Goal: Information Seeking & Learning: Learn about a topic

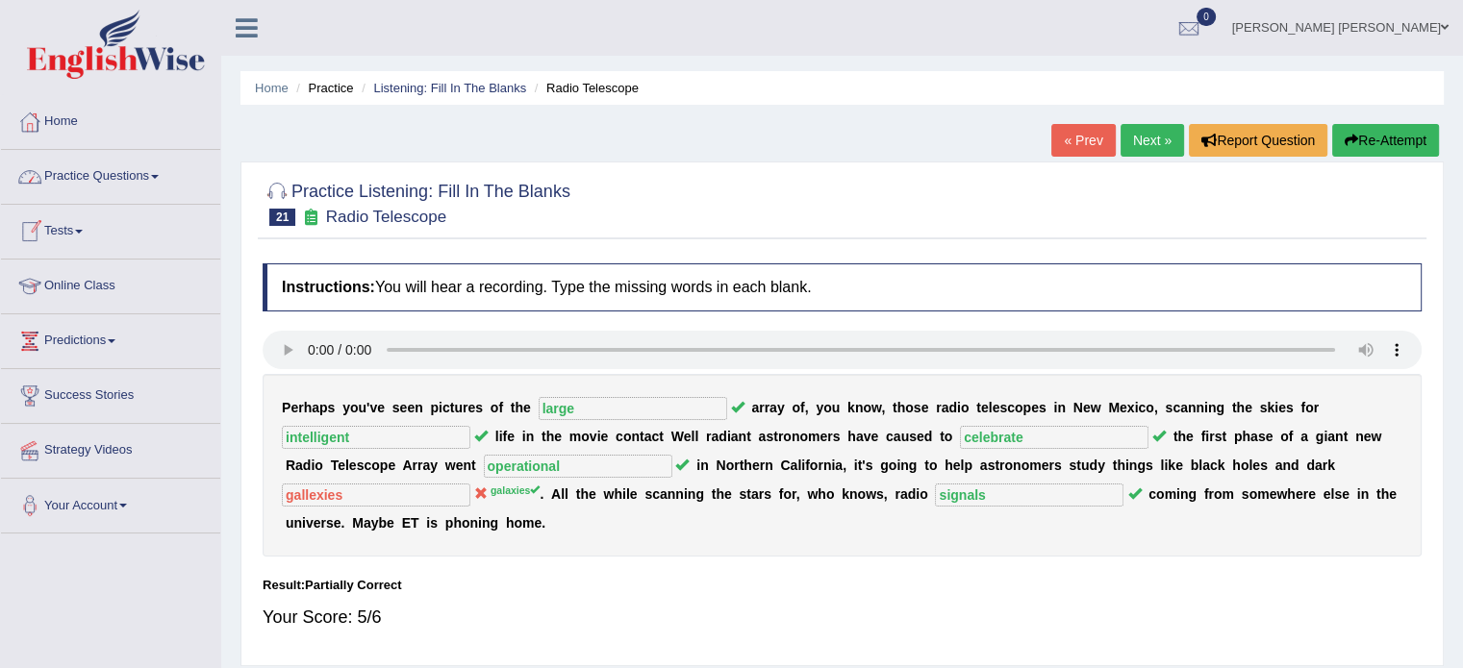
click at [130, 195] on link "Practice Questions" at bounding box center [110, 174] width 219 height 48
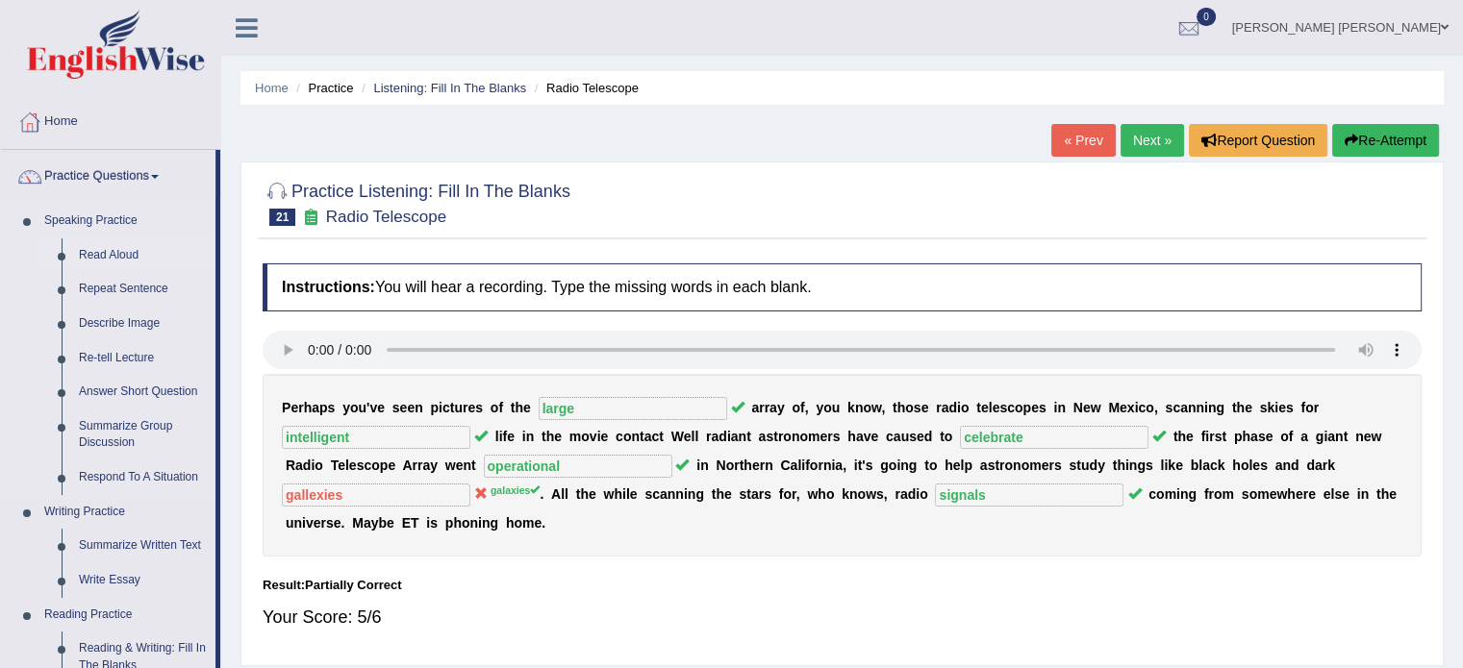
click at [125, 246] on link "Read Aloud" at bounding box center [142, 256] width 145 height 35
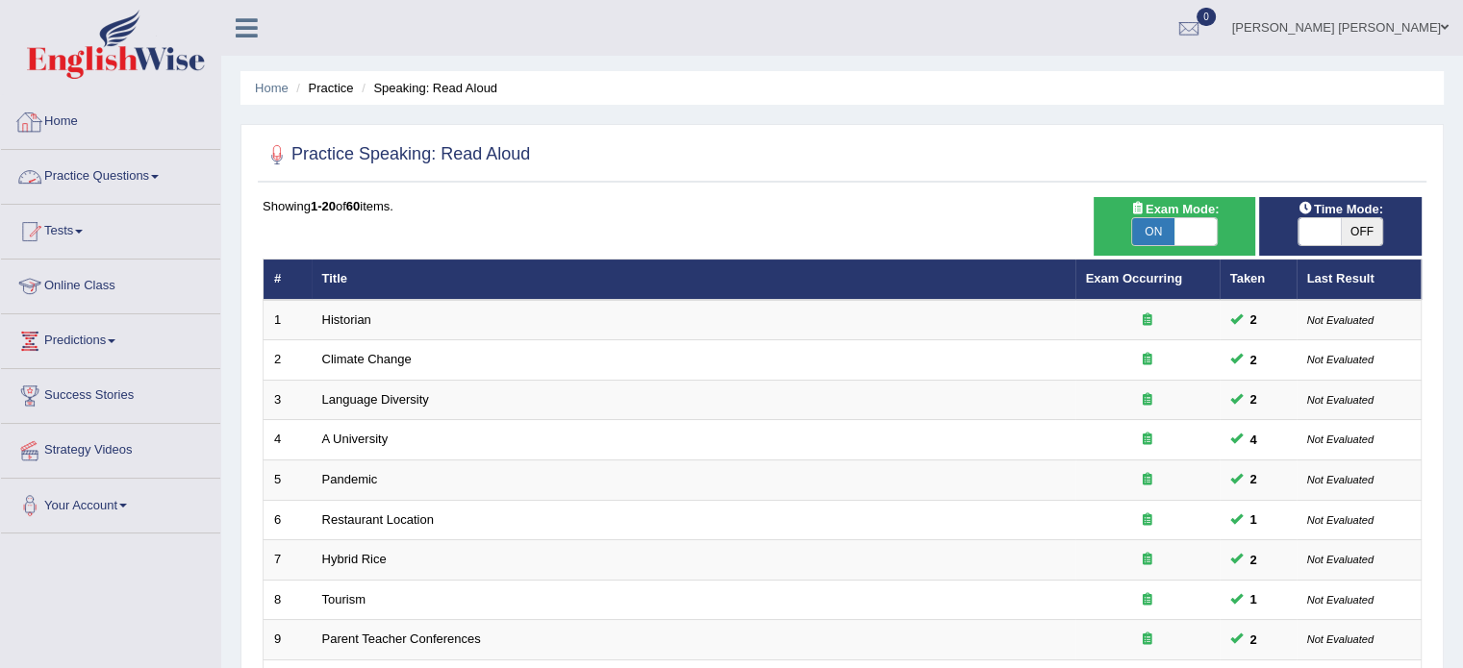
click at [144, 168] on link "Practice Questions" at bounding box center [110, 174] width 219 height 48
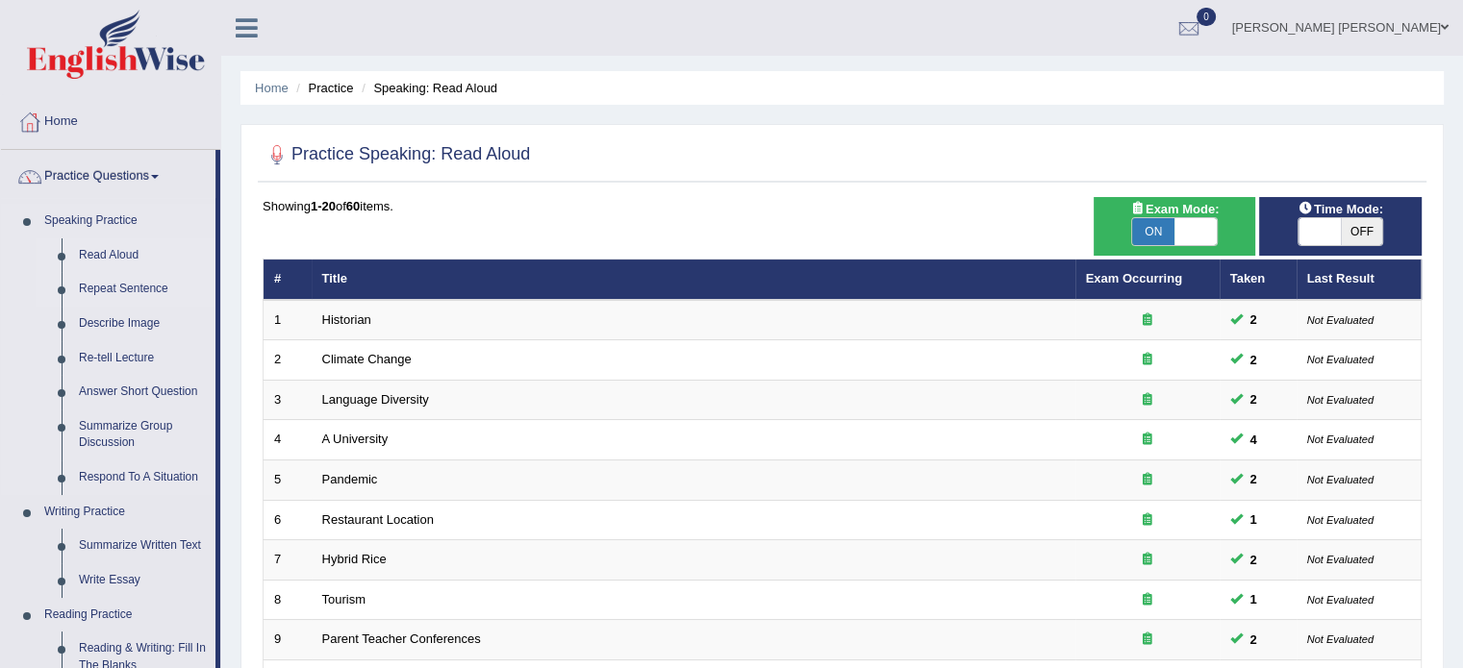
click at [124, 274] on link "Repeat Sentence" at bounding box center [142, 289] width 145 height 35
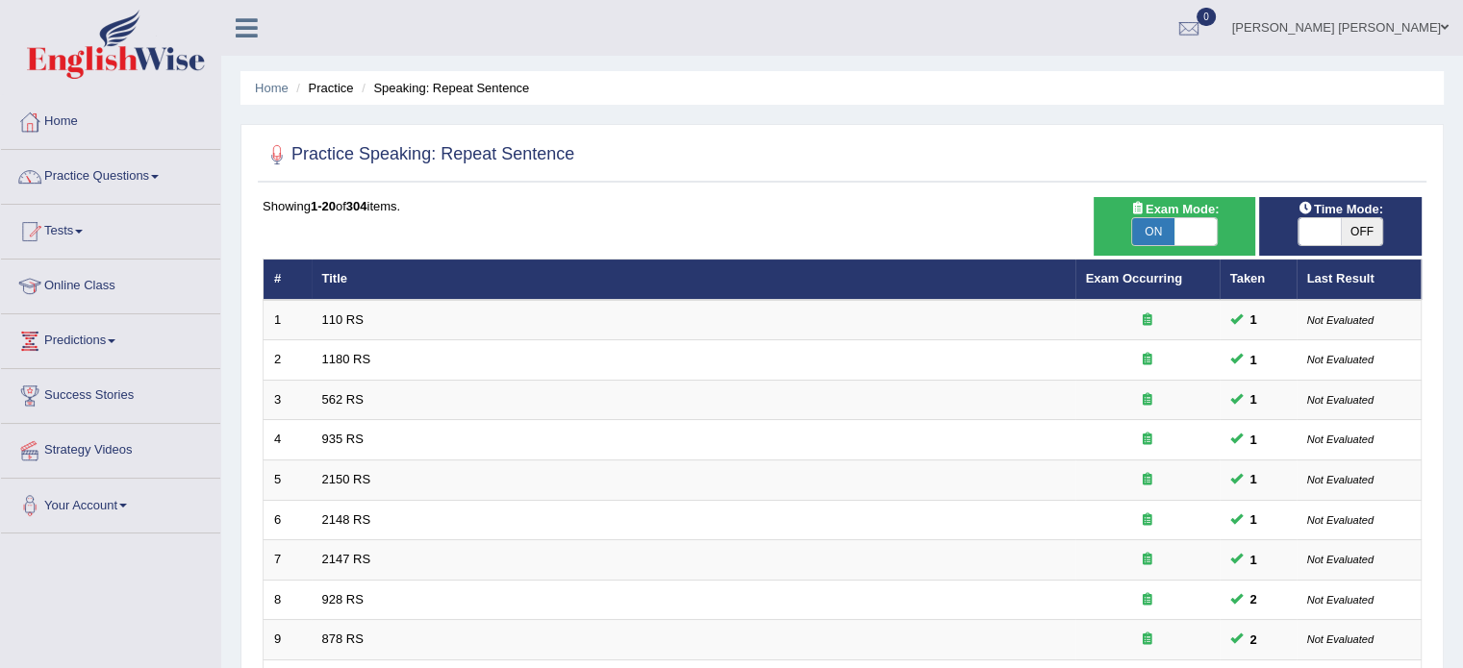
scroll to position [585, 0]
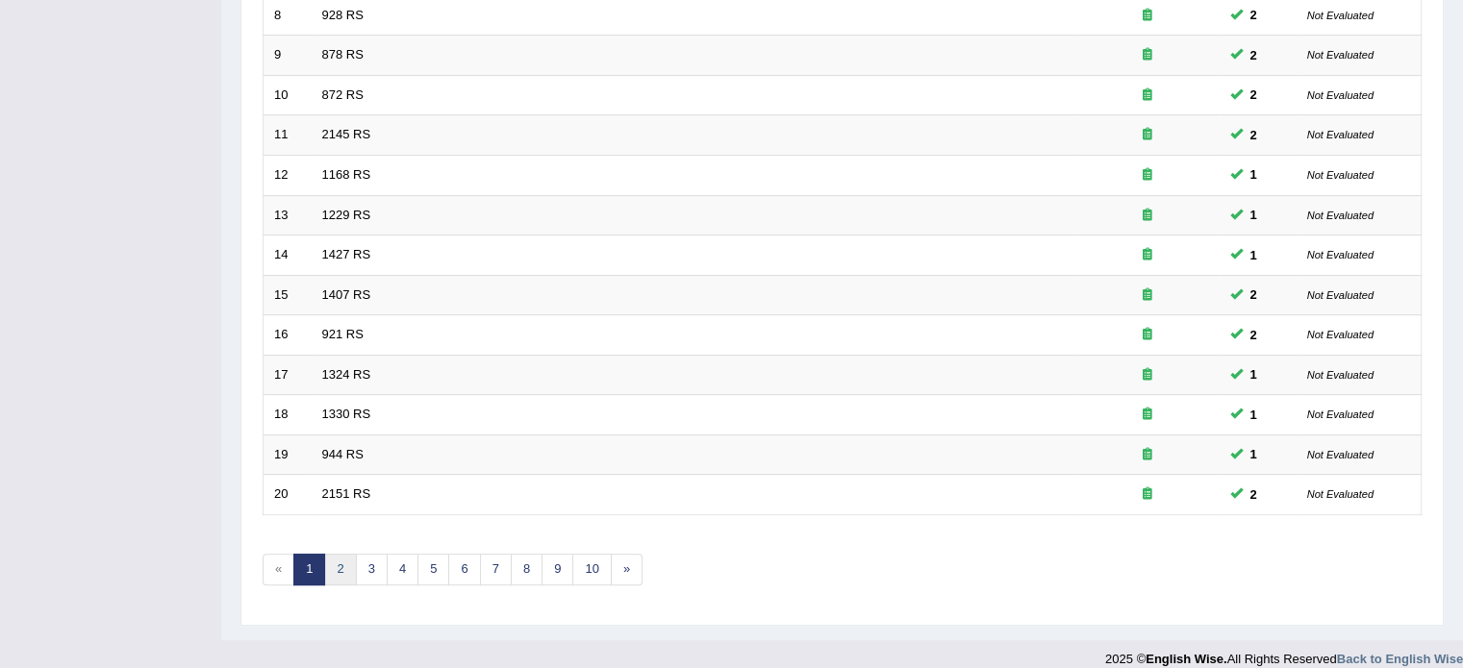
click at [328, 578] on link "2" at bounding box center [340, 570] width 32 height 32
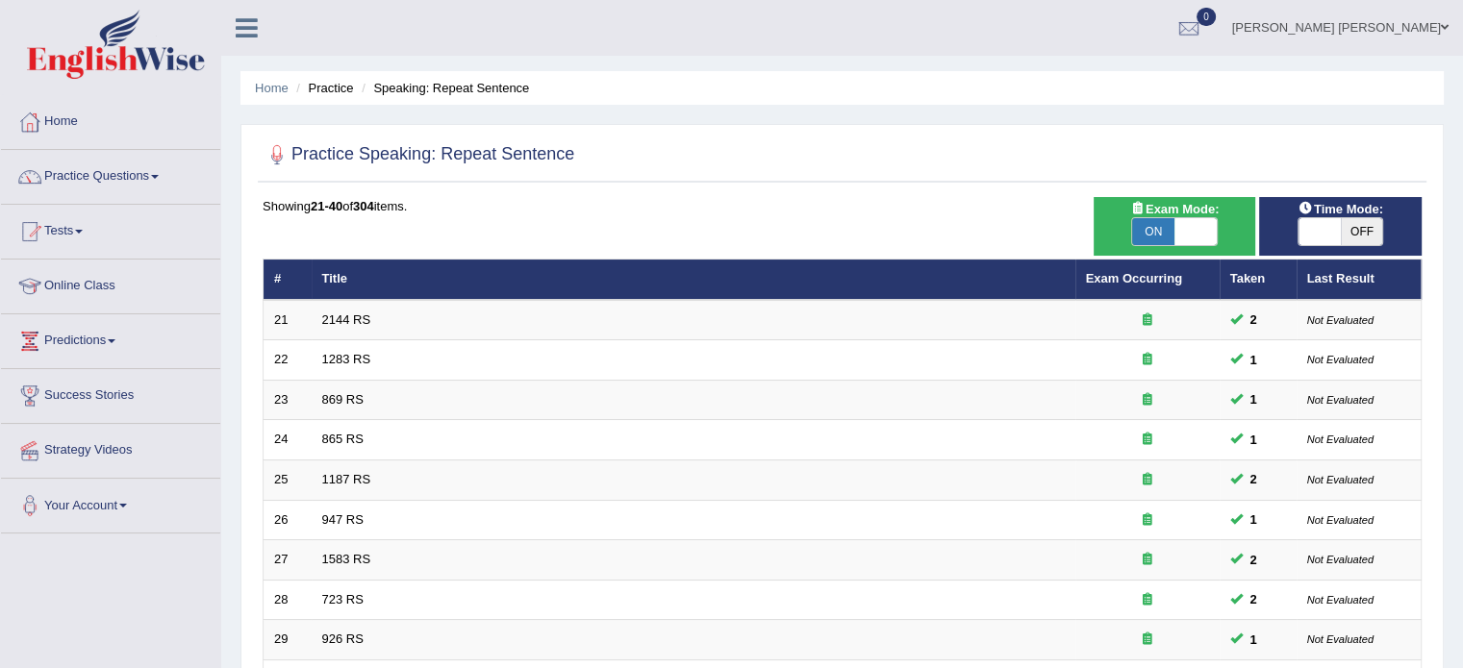
click at [1343, 228] on span "OFF" at bounding box center [1362, 231] width 42 height 27
checkbox input "true"
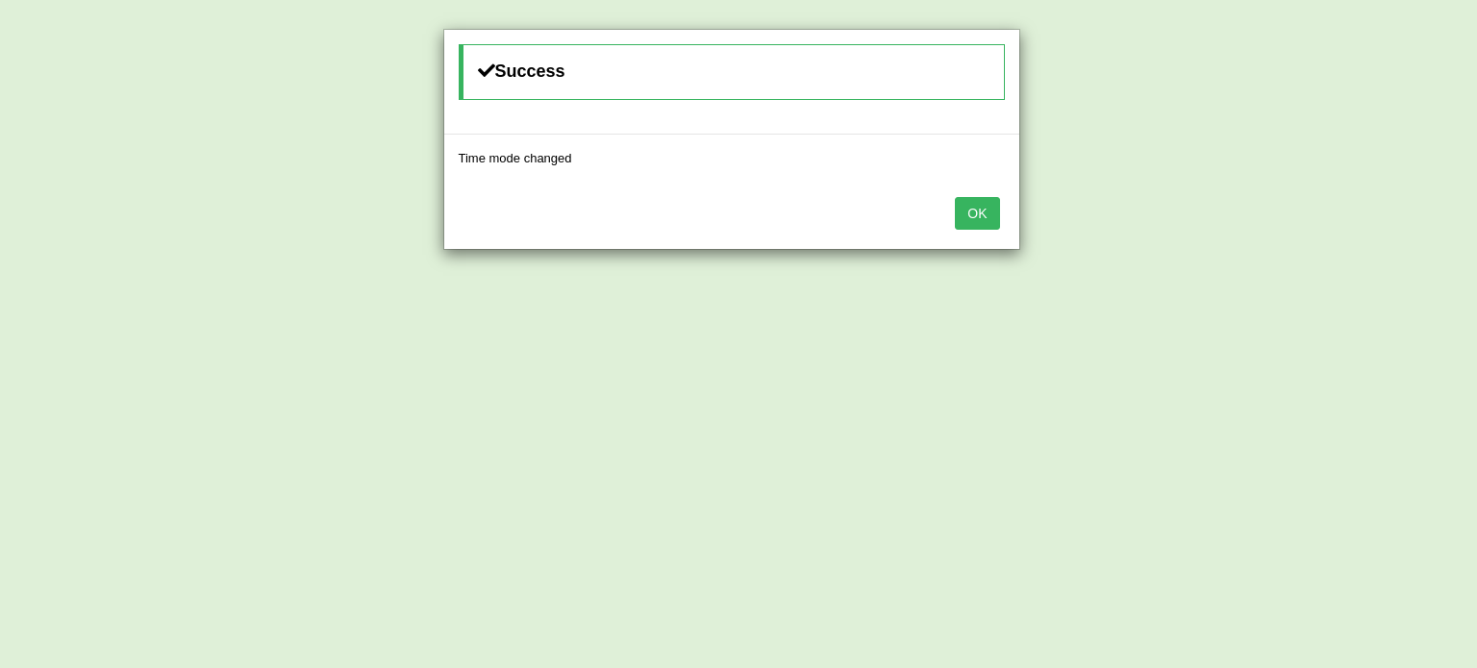
click at [1006, 226] on div "OK" at bounding box center [731, 215] width 575 height 67
click at [982, 216] on button "OK" at bounding box center [977, 213] width 44 height 33
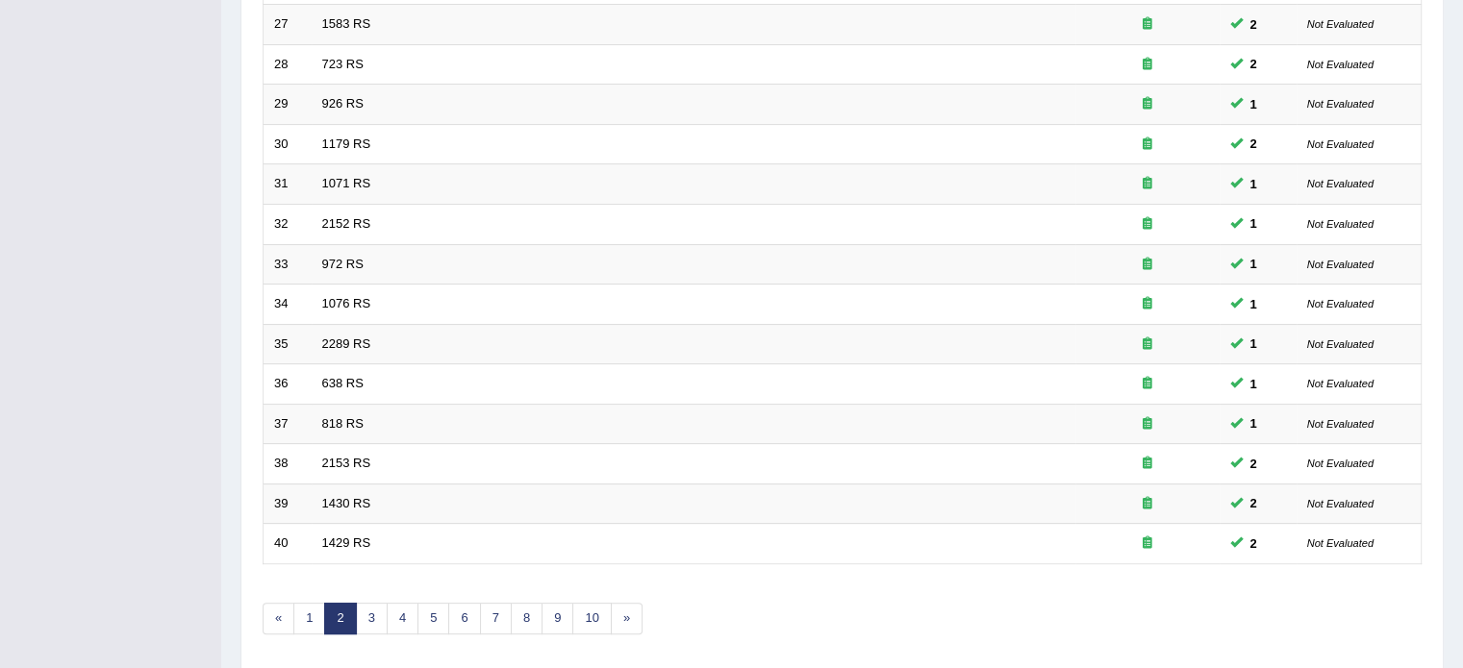
scroll to position [599, 0]
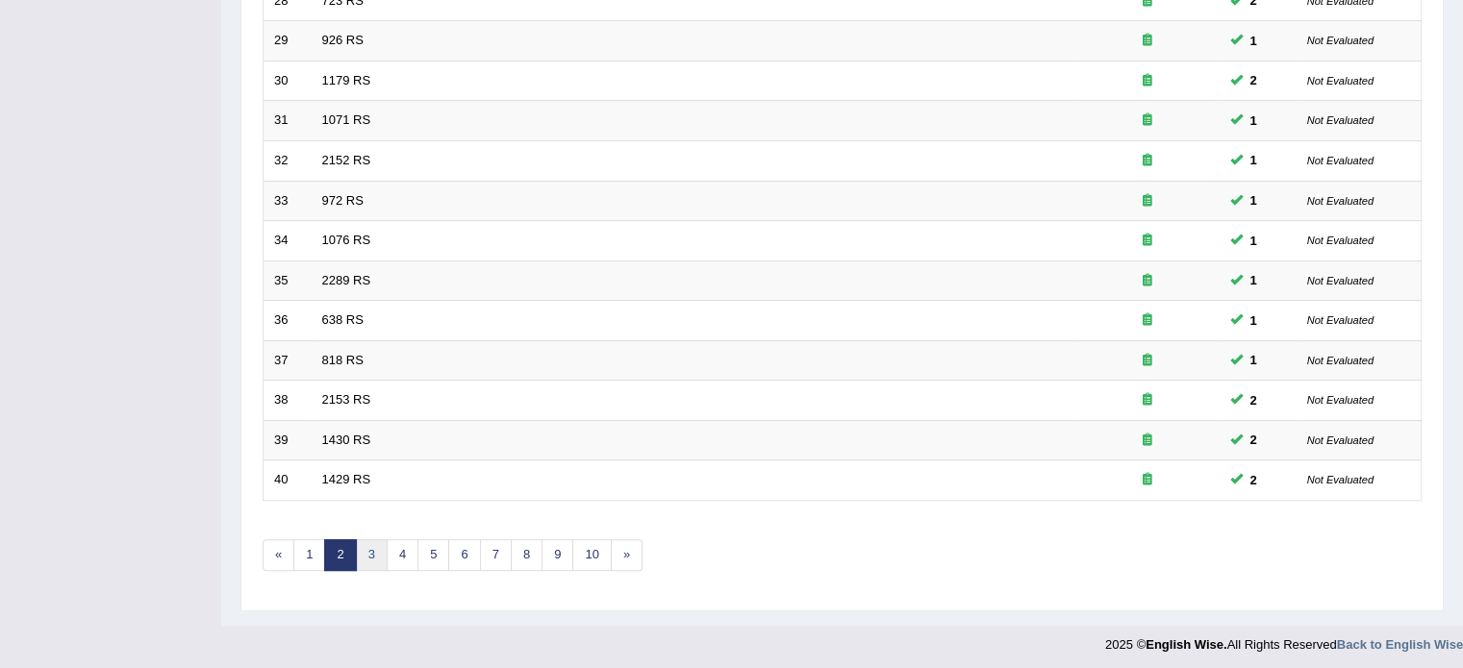
click at [362, 540] on link "3" at bounding box center [372, 556] width 32 height 32
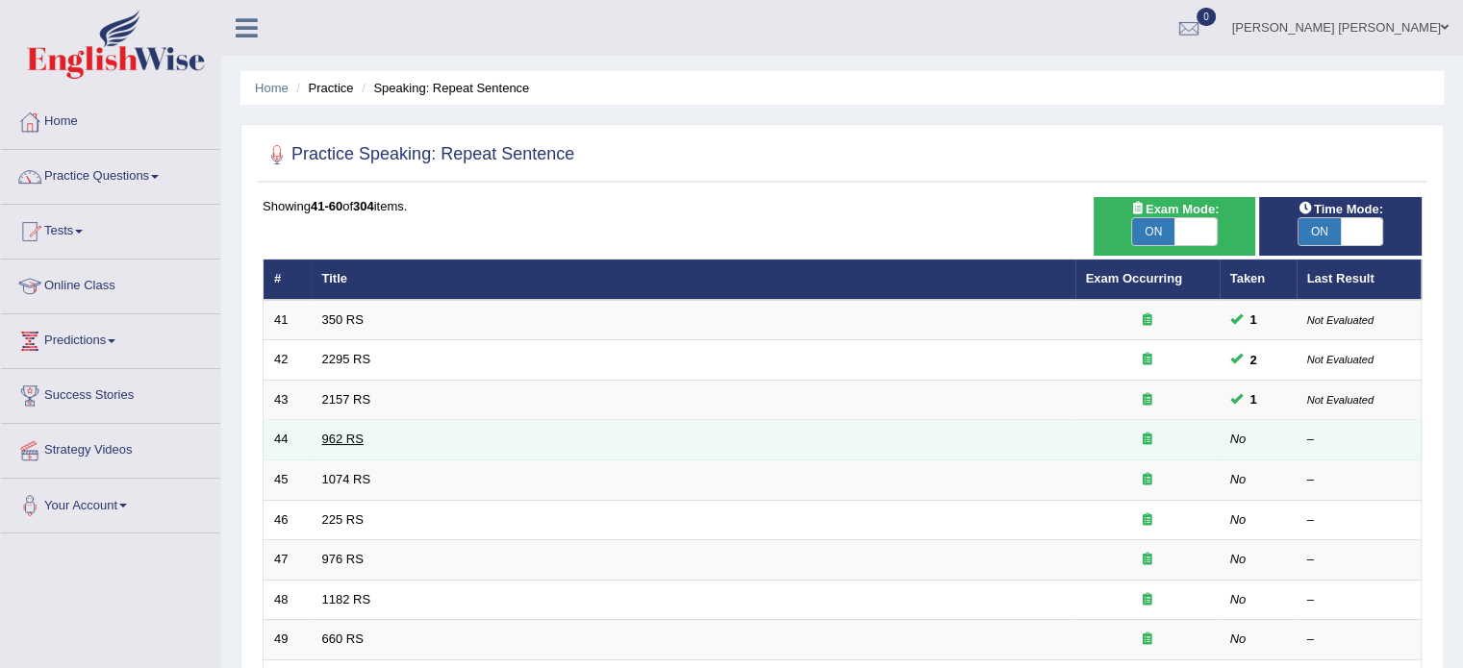
click at [348, 432] on link "962 RS" at bounding box center [342, 439] width 41 height 14
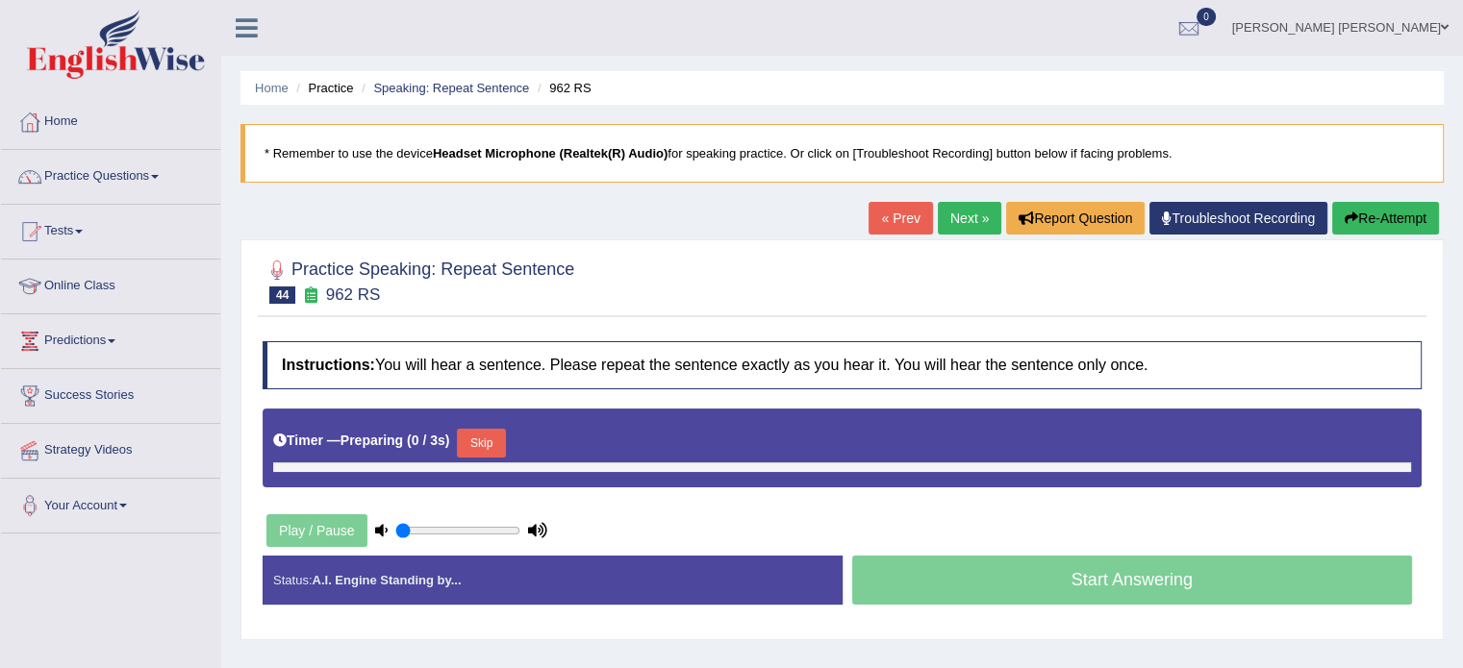
type input "0.55"
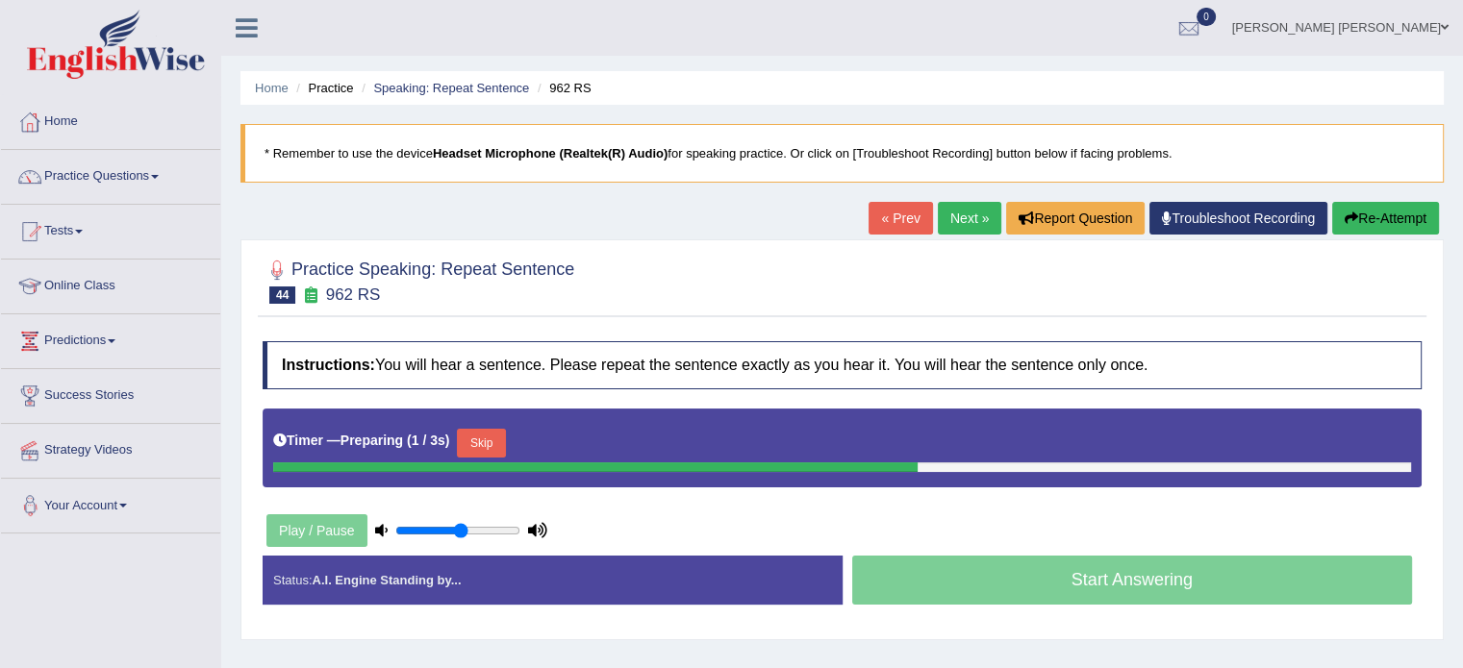
click at [499, 433] on button "Skip" at bounding box center [481, 443] width 48 height 29
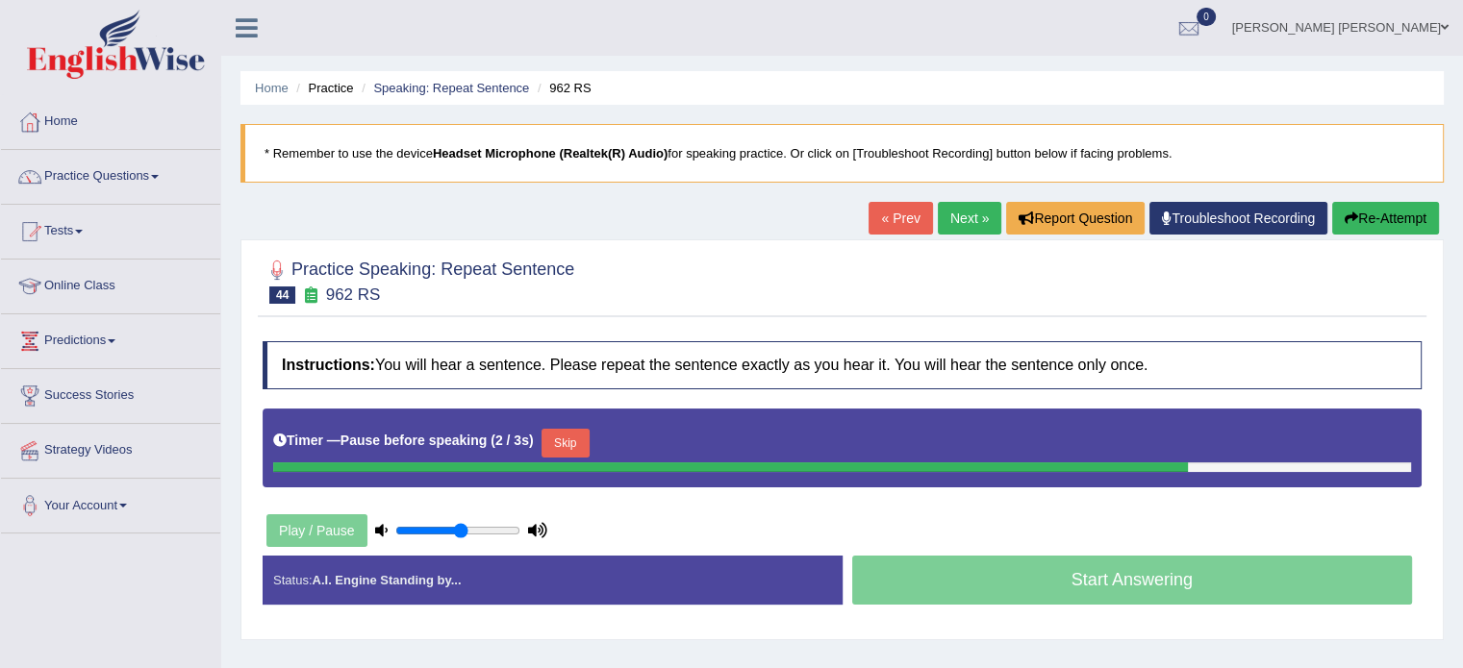
click at [583, 445] on button "Skip" at bounding box center [565, 443] width 48 height 29
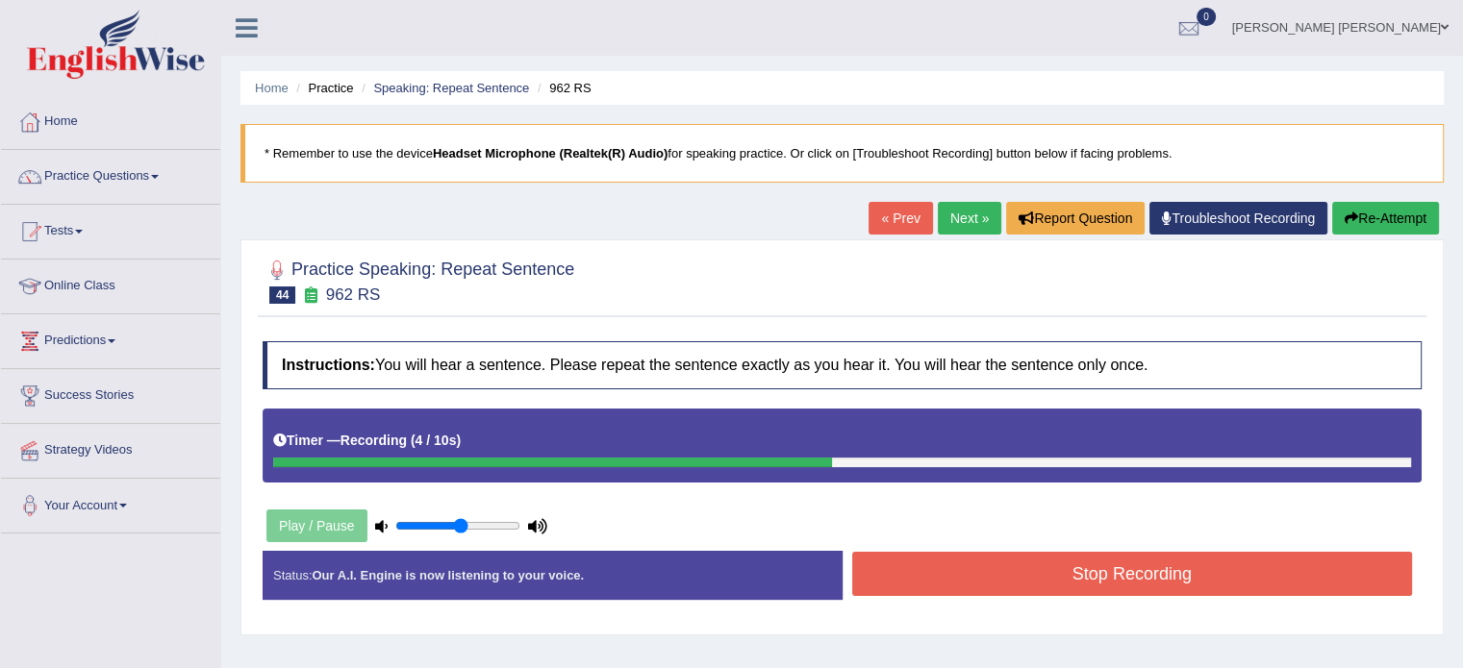
click at [1011, 580] on button "Stop Recording" at bounding box center [1132, 574] width 561 height 44
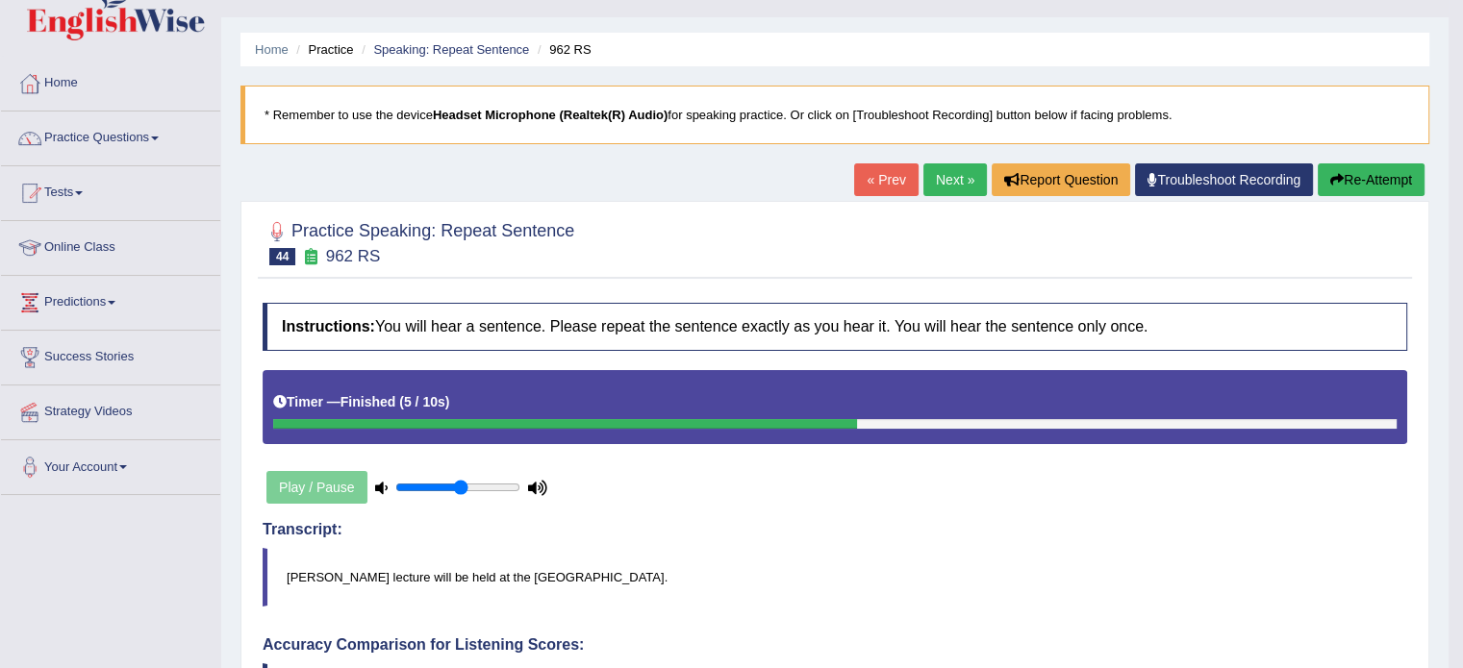
scroll to position [38, 0]
click at [946, 169] on link "Next »" at bounding box center [954, 180] width 63 height 33
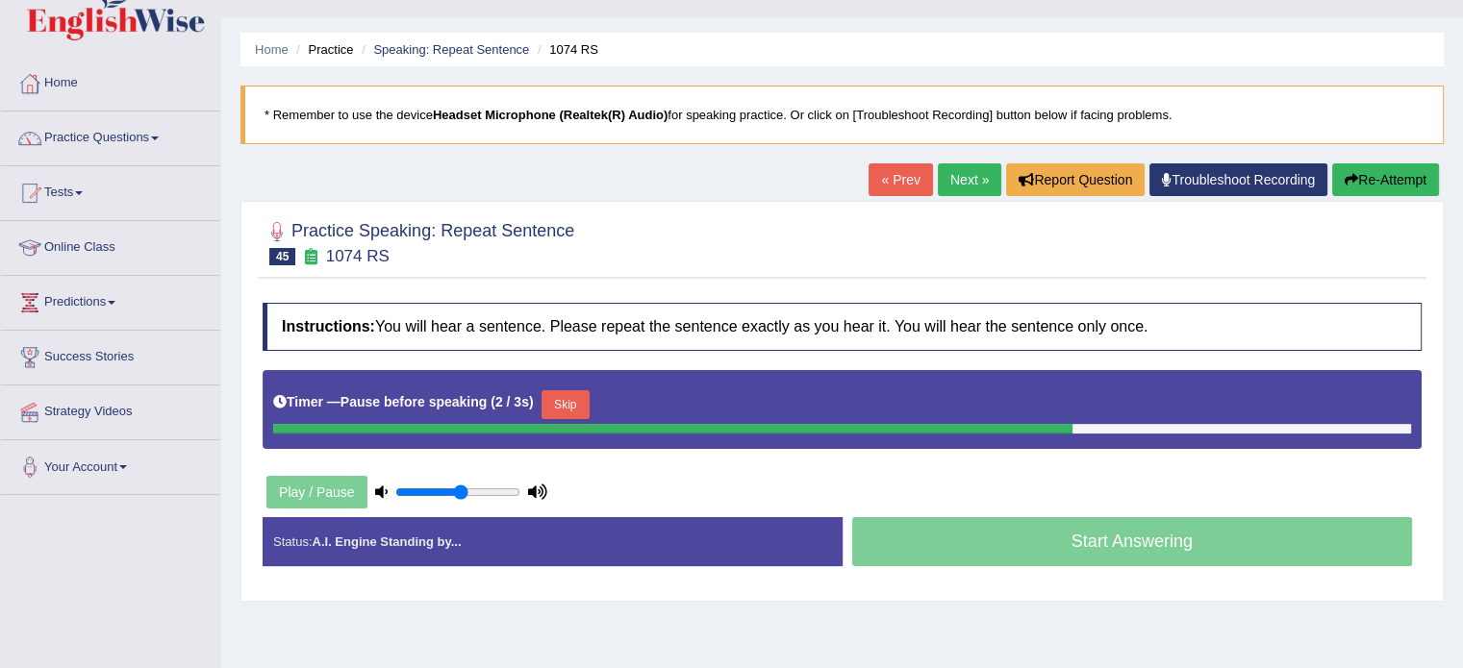
click at [556, 408] on button "Skip" at bounding box center [565, 404] width 48 height 29
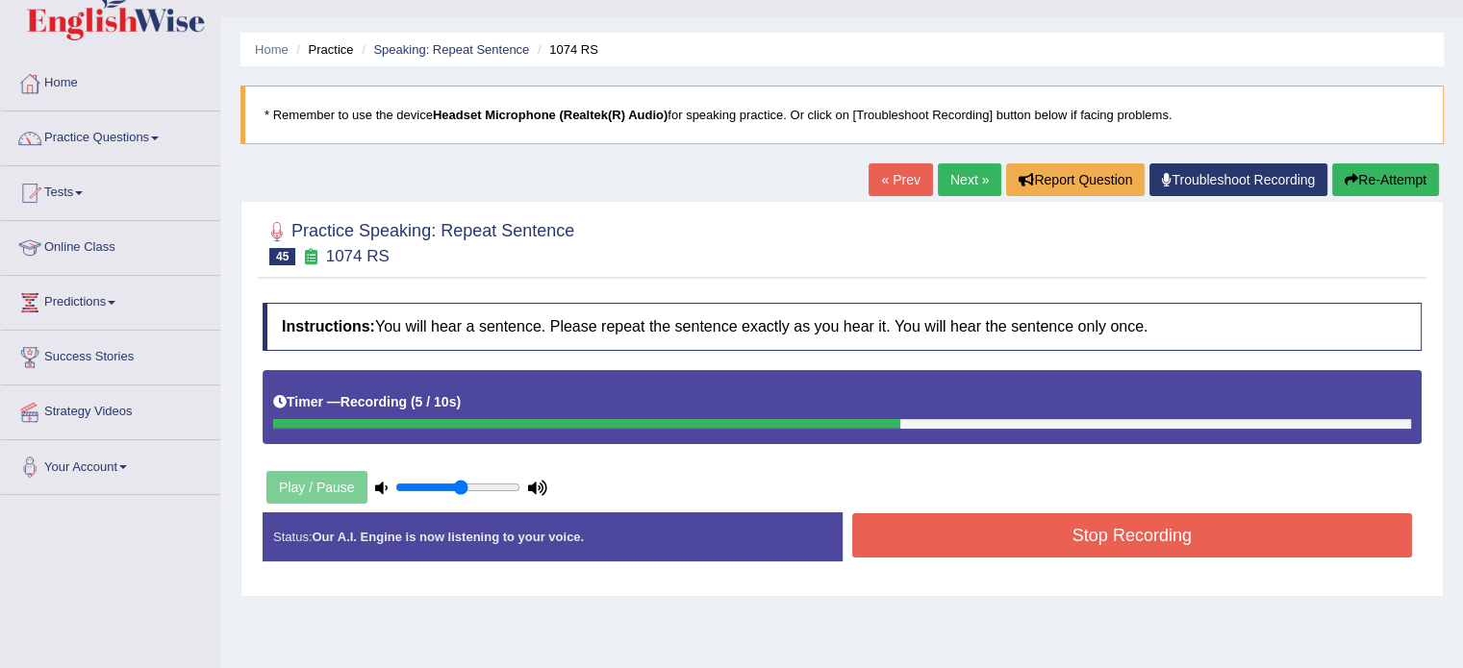
click at [900, 536] on button "Stop Recording" at bounding box center [1132, 536] width 561 height 44
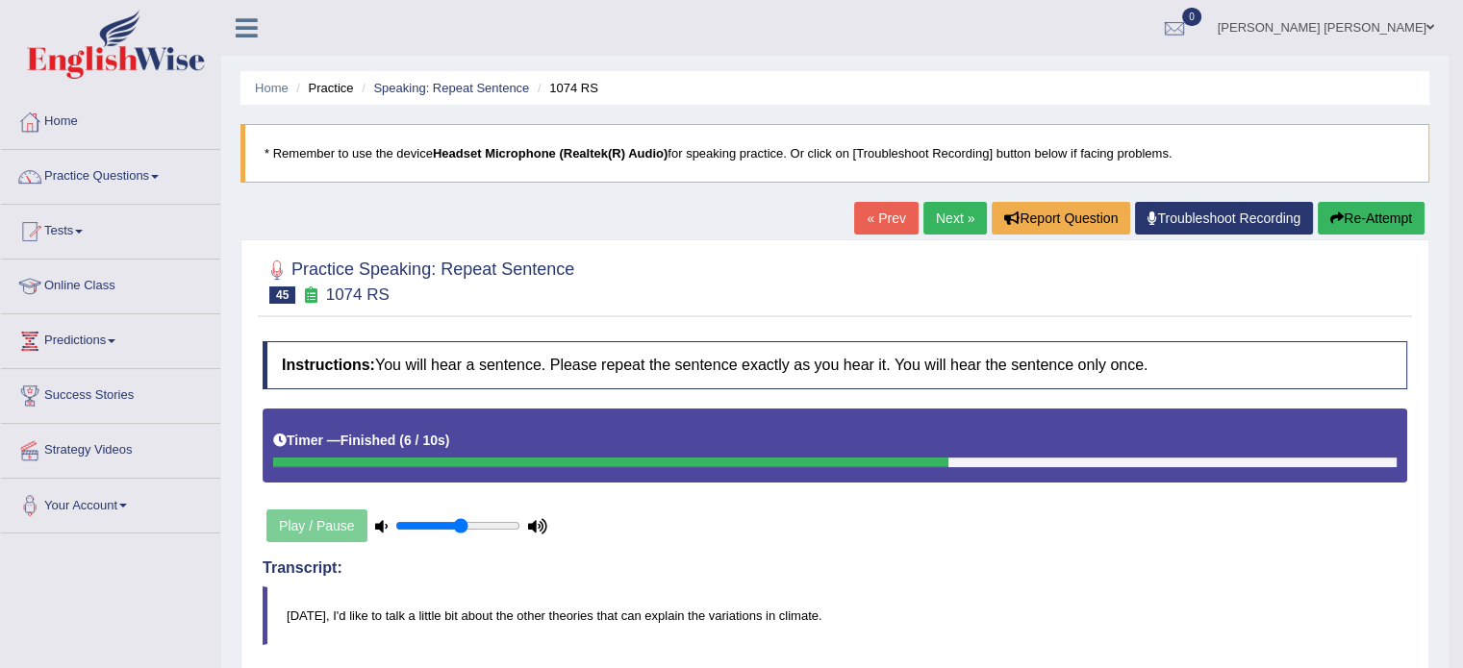
click at [959, 213] on link "Next »" at bounding box center [954, 218] width 63 height 33
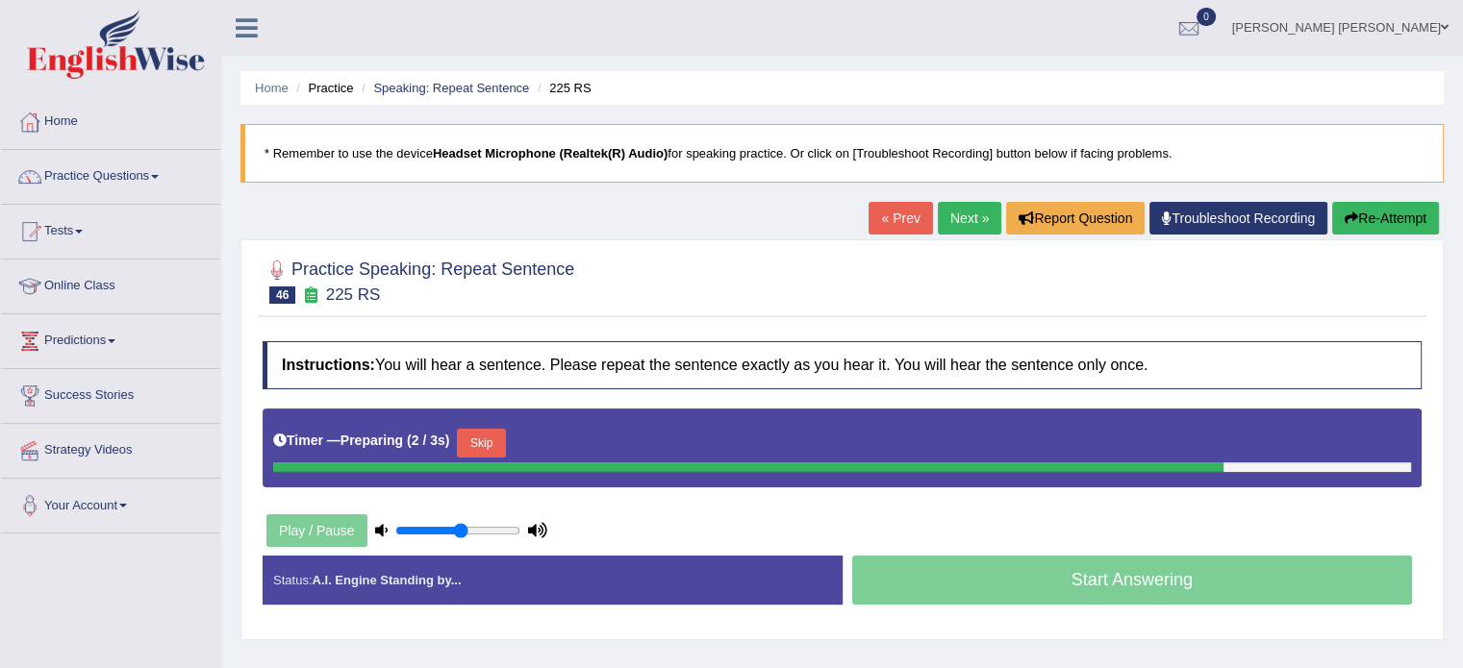
drag, startPoint x: 500, startPoint y: 446, endPoint x: 469, endPoint y: 530, distance: 89.2
click at [469, 530] on div "Instructions: You will hear a sentence. Please repeat the sentence exactly as y…" at bounding box center [842, 481] width 1169 height 298
type input "0.65"
click at [469, 530] on input "range" at bounding box center [457, 530] width 125 height 15
click at [569, 433] on button "Skip" at bounding box center [565, 443] width 48 height 29
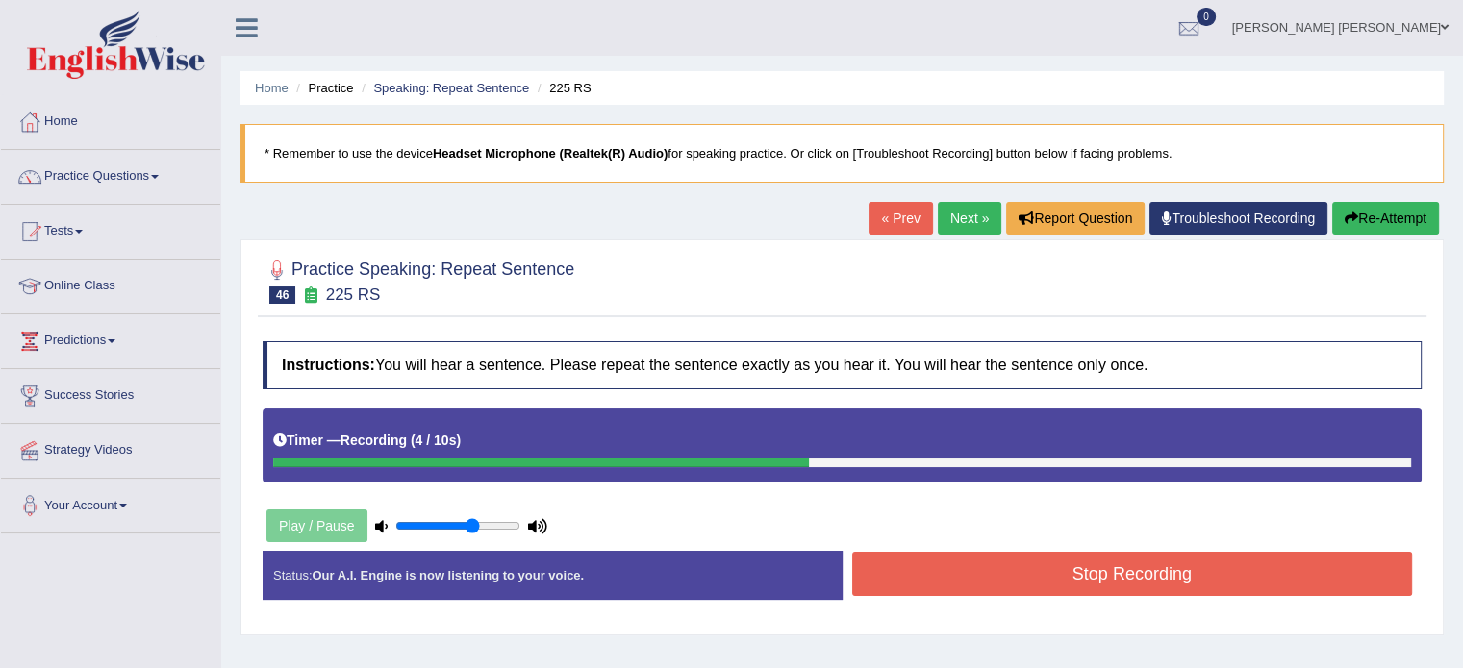
click at [946, 560] on button "Stop Recording" at bounding box center [1132, 574] width 561 height 44
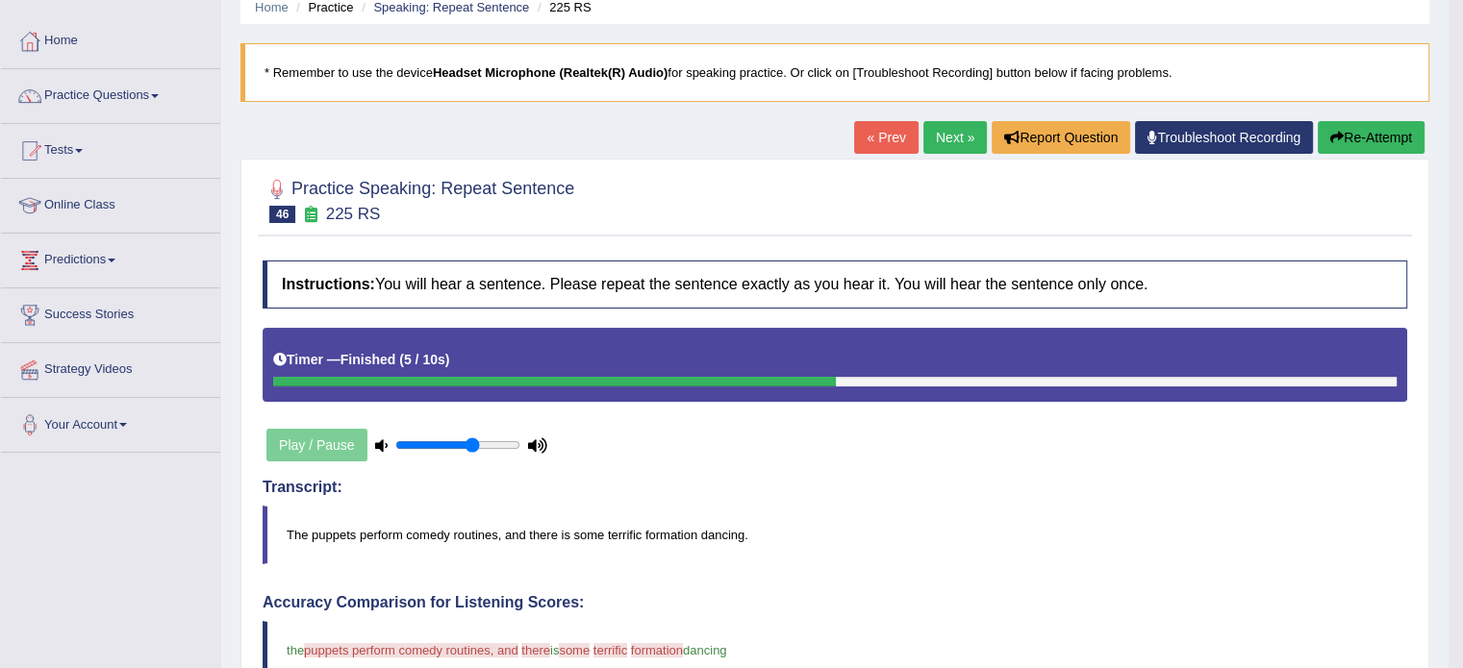
scroll to position [77, 0]
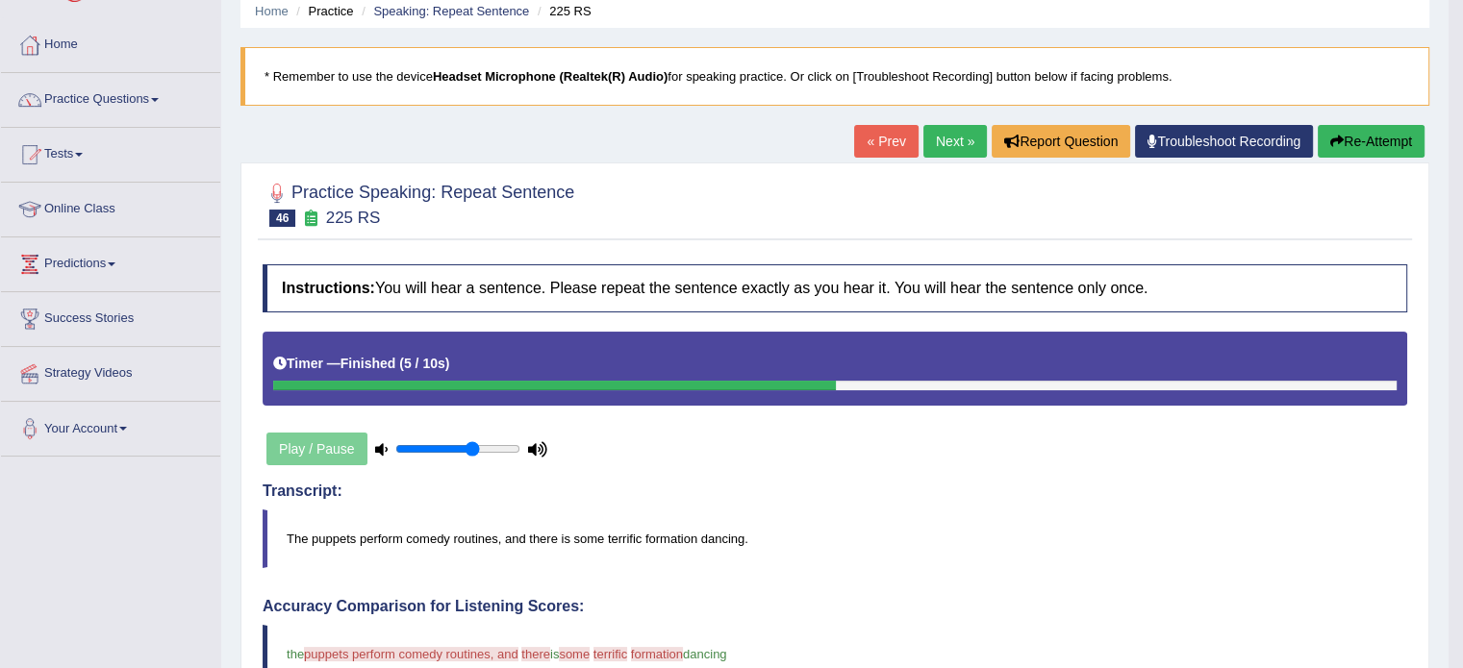
click at [941, 145] on link "Next »" at bounding box center [954, 141] width 63 height 33
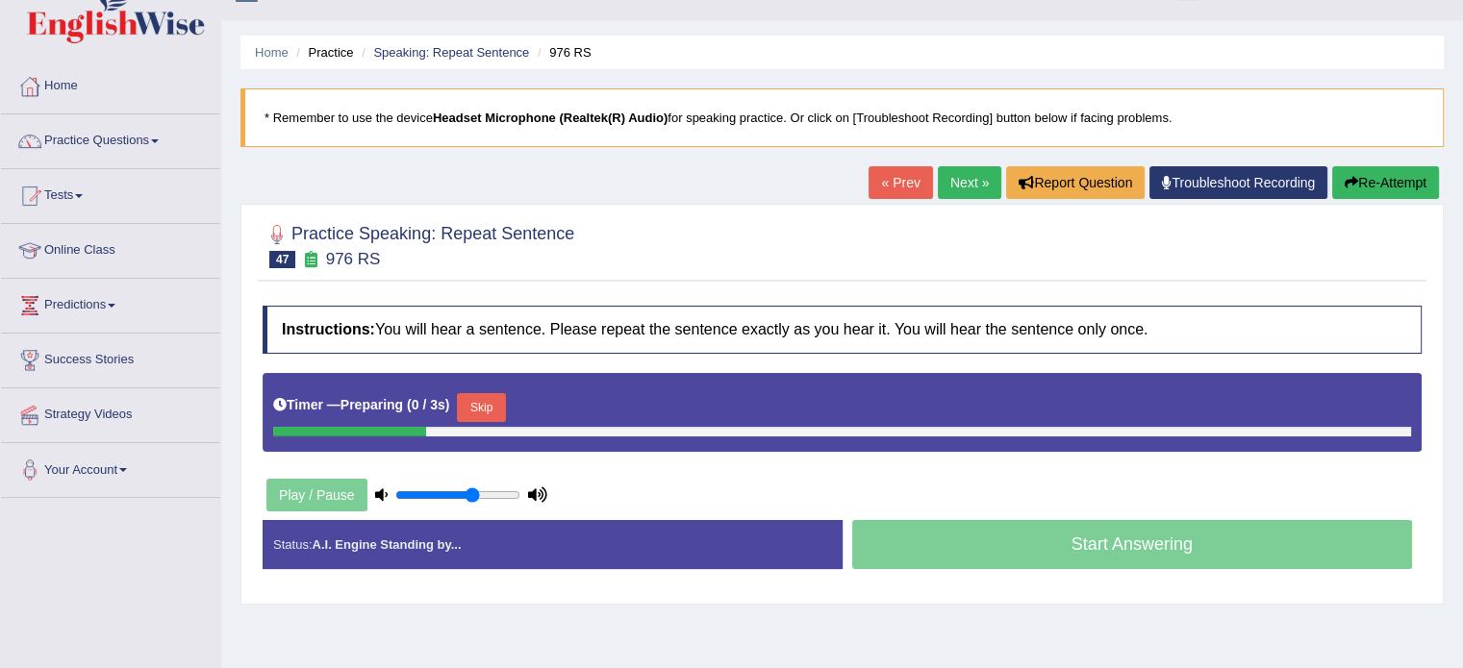
scroll to position [38, 0]
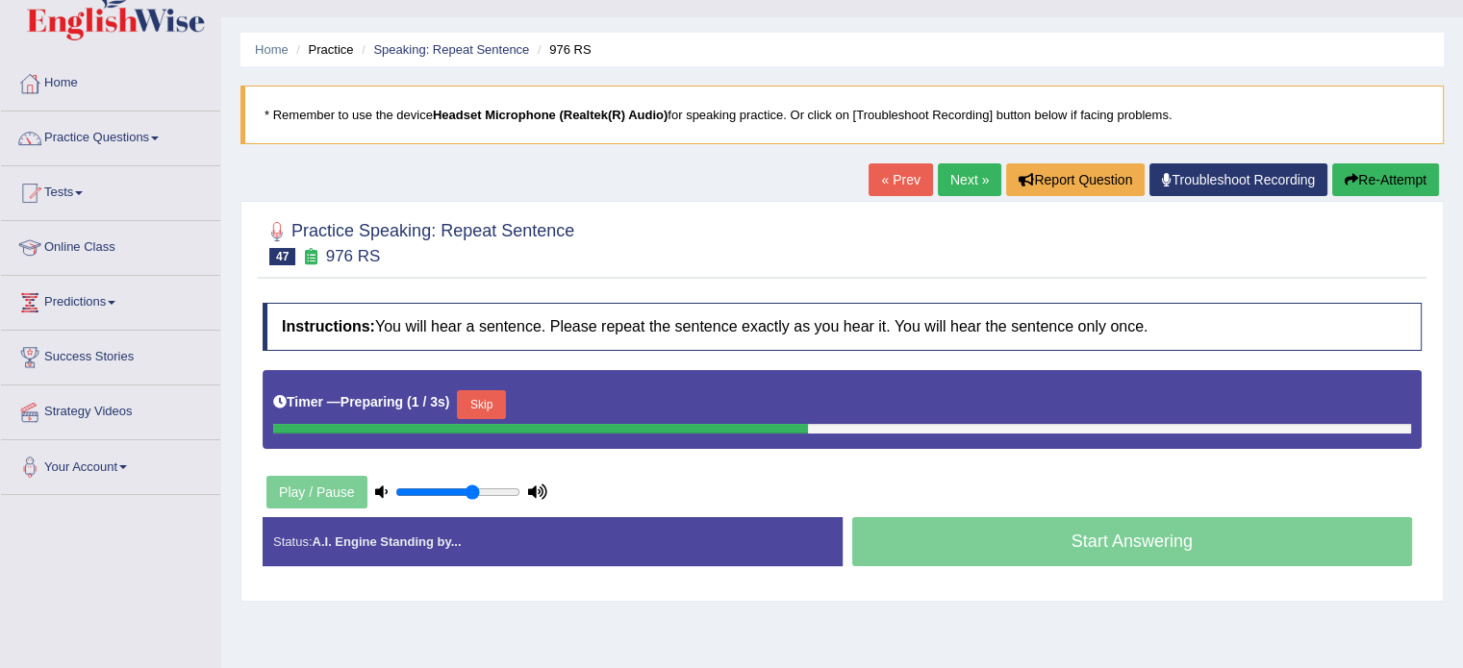
click at [486, 391] on button "Skip" at bounding box center [481, 404] width 48 height 29
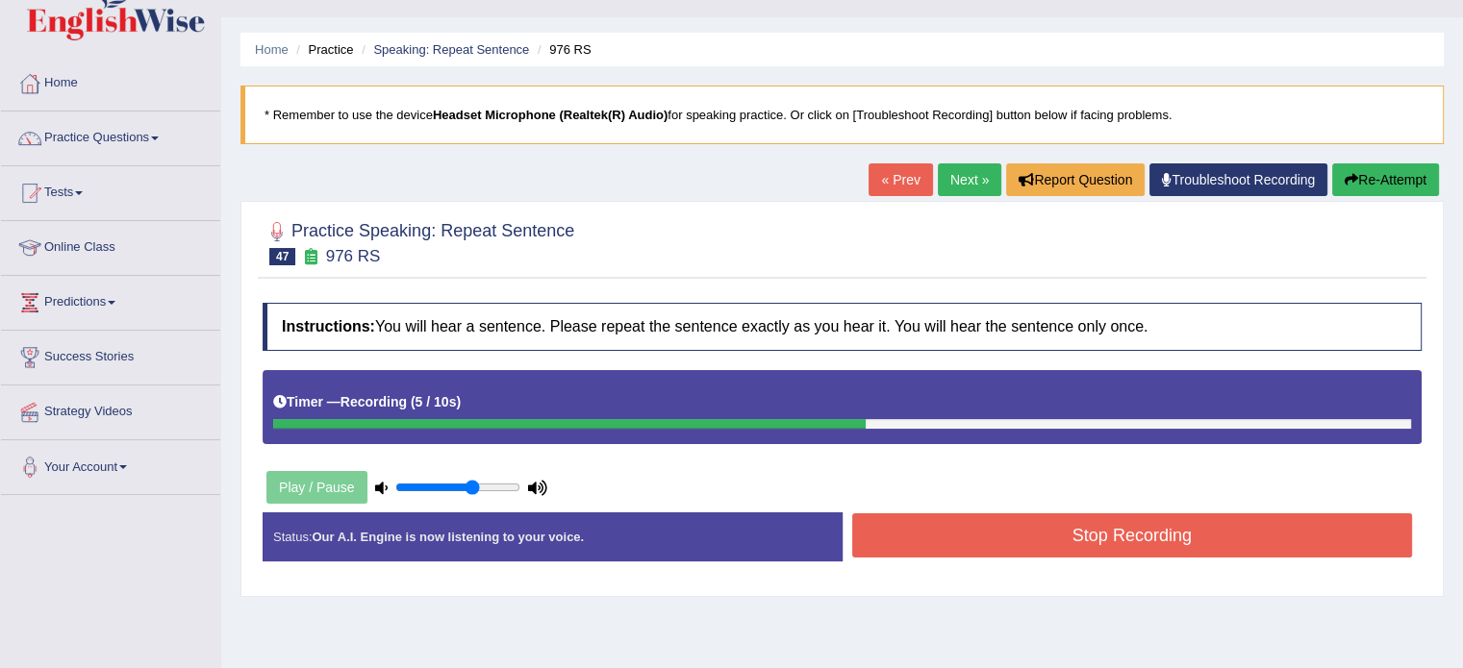
click at [1373, 190] on button "Re-Attempt" at bounding box center [1385, 180] width 107 height 33
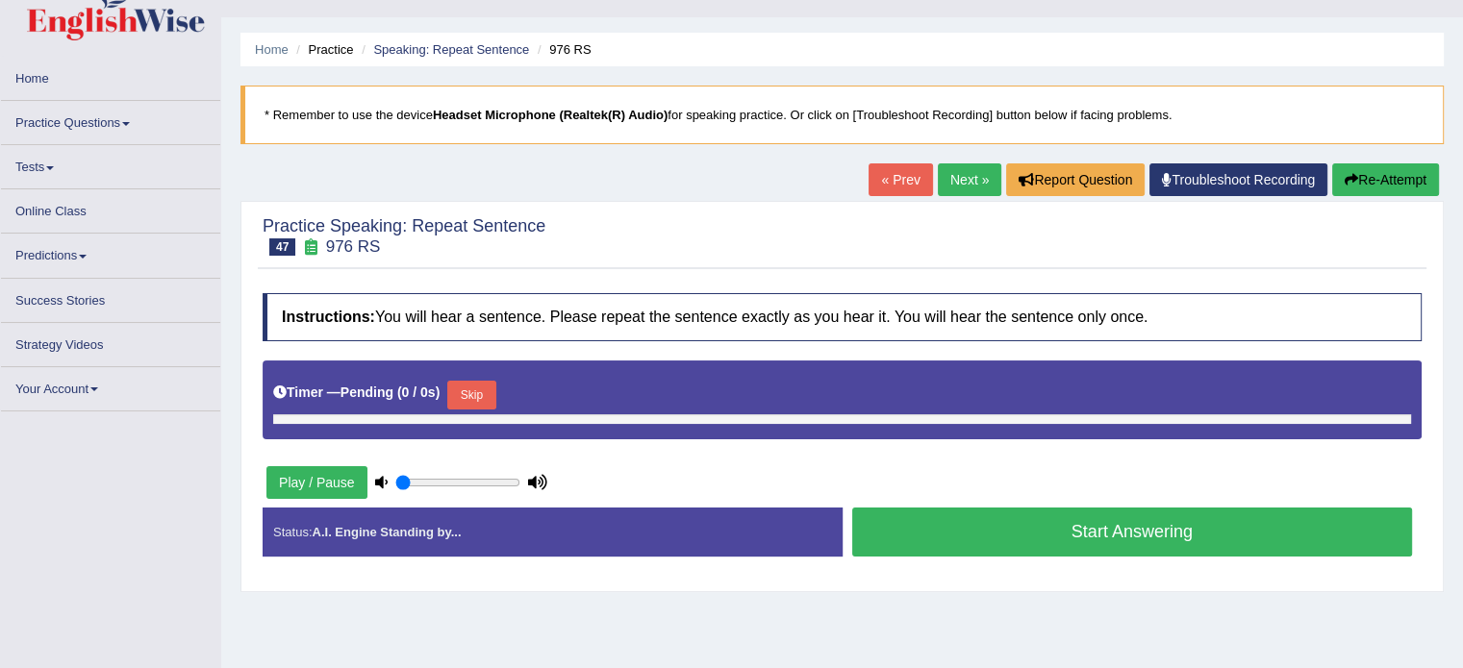
type input "0.65"
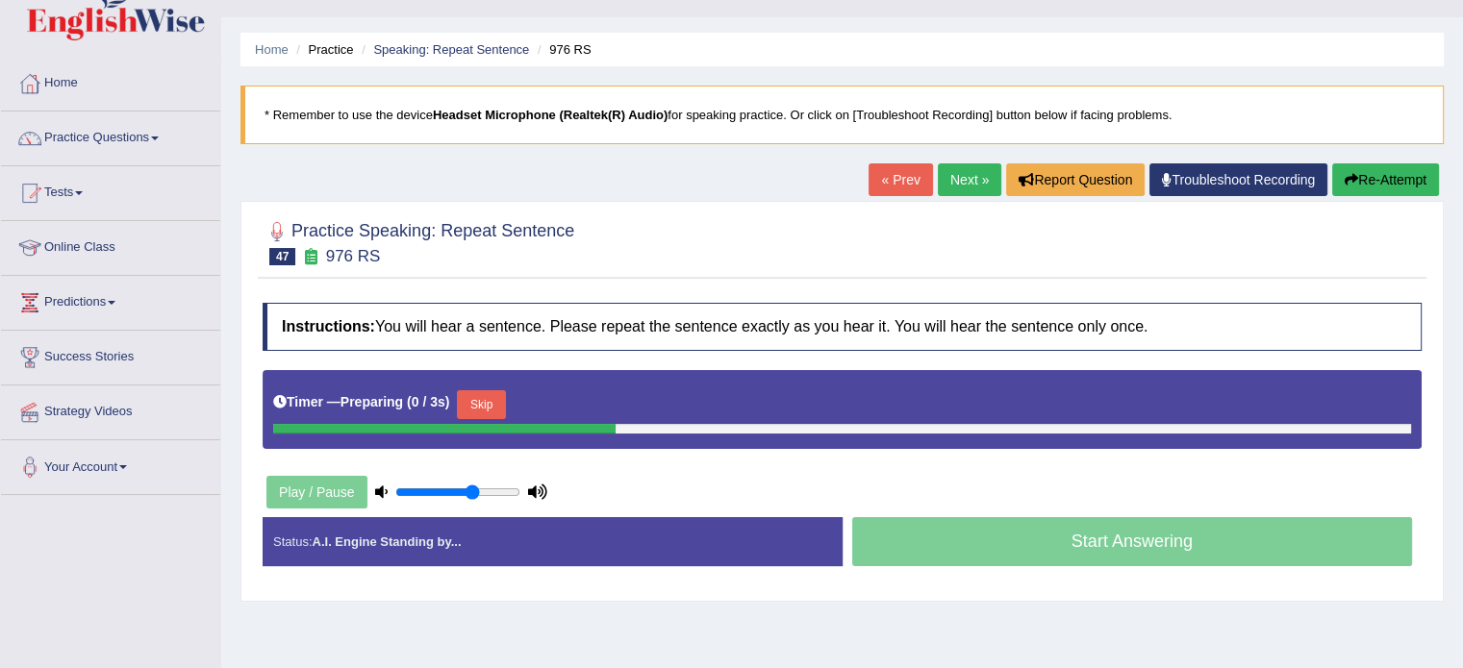
click at [486, 397] on button "Skip" at bounding box center [481, 404] width 48 height 29
click at [550, 407] on button "Skip" at bounding box center [565, 404] width 48 height 29
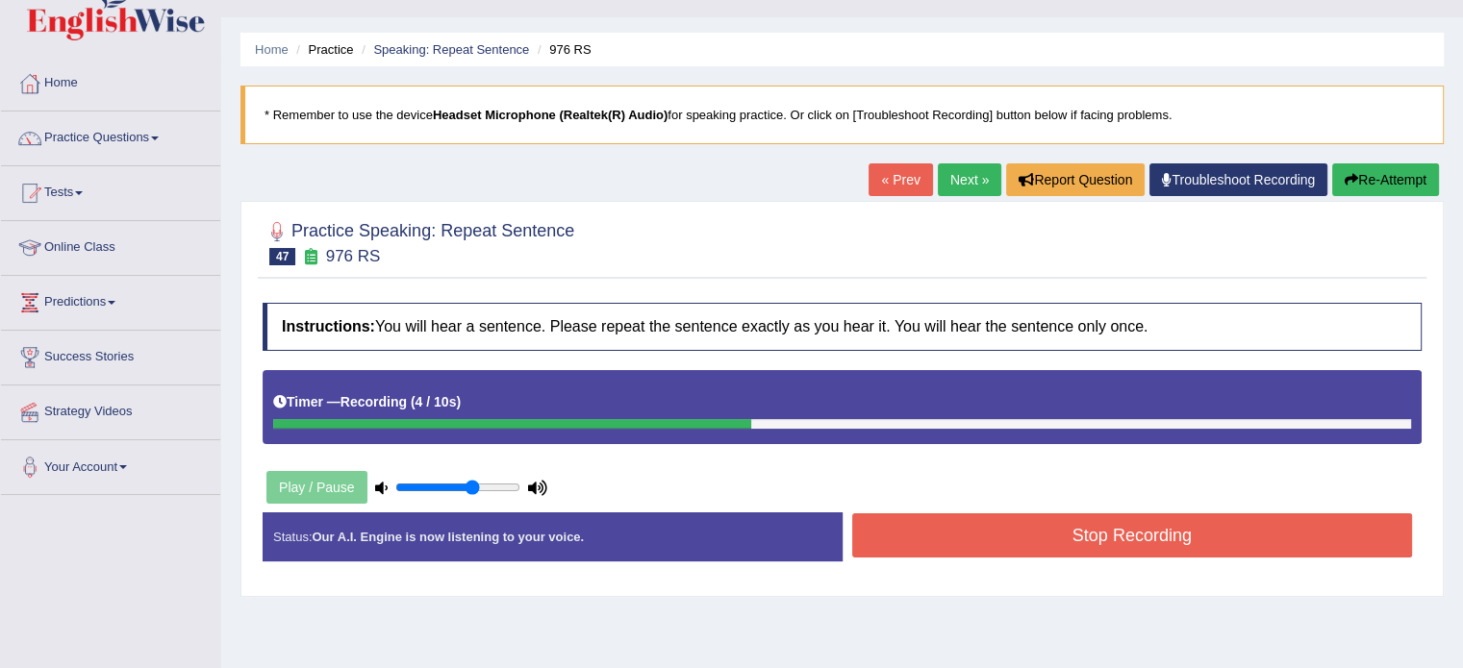
click at [893, 537] on button "Stop Recording" at bounding box center [1132, 536] width 561 height 44
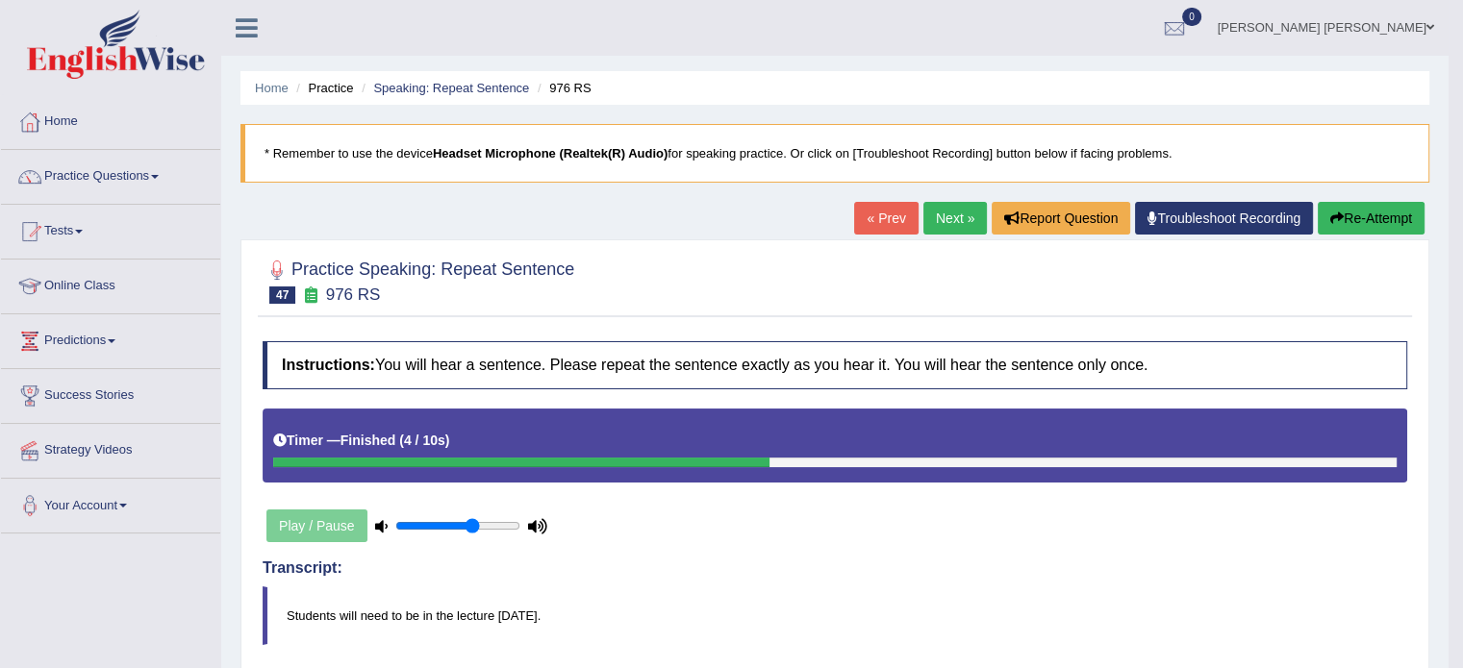
click at [941, 208] on link "Next »" at bounding box center [954, 218] width 63 height 33
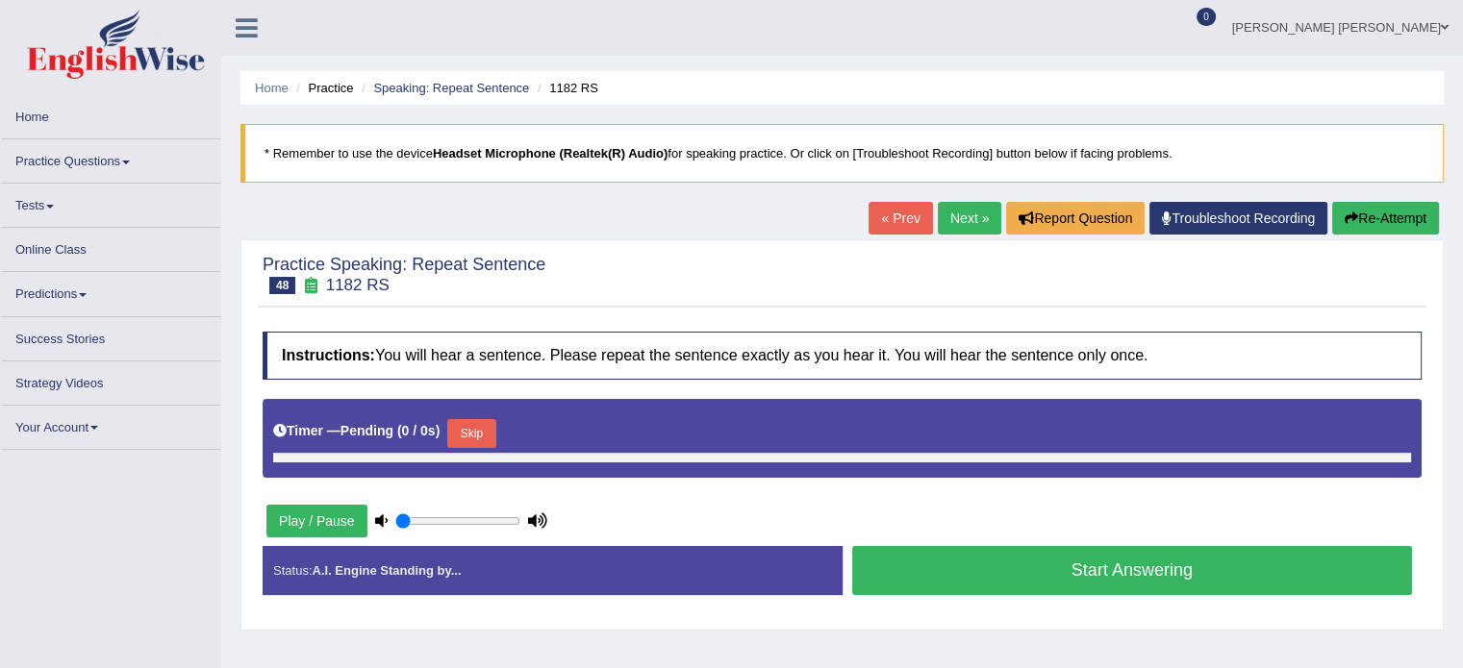
click at [466, 429] on button "Skip" at bounding box center [471, 433] width 48 height 29
type input "0.65"
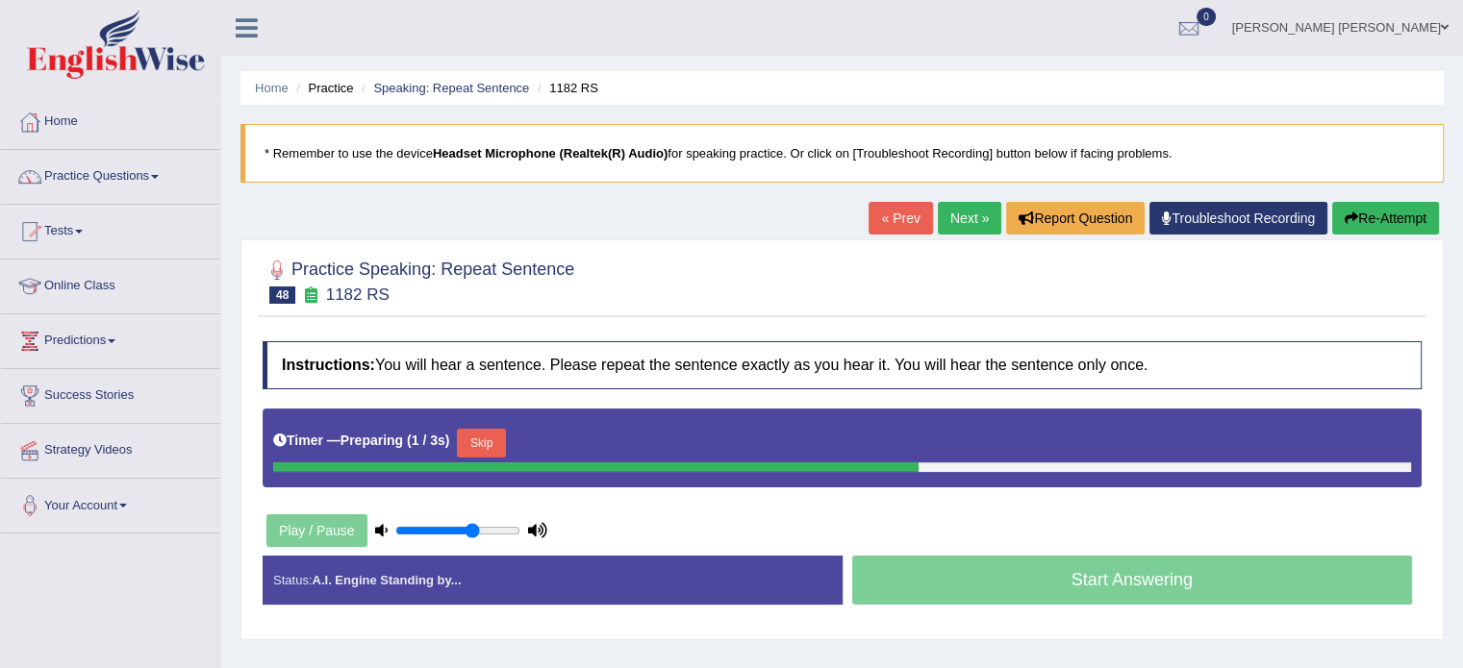
click at [466, 429] on button "Skip" at bounding box center [481, 443] width 48 height 29
click at [577, 435] on button "Skip" at bounding box center [565, 443] width 48 height 29
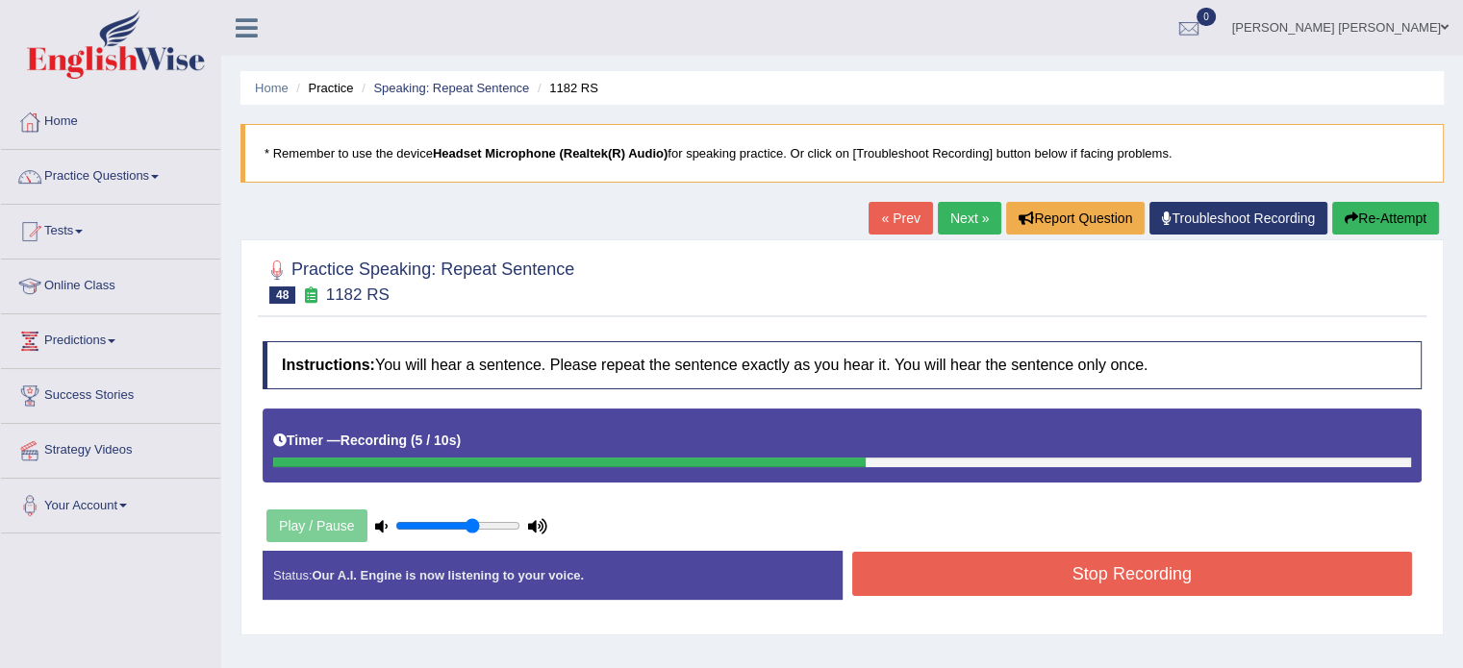
click at [1053, 576] on button "Stop Recording" at bounding box center [1132, 574] width 561 height 44
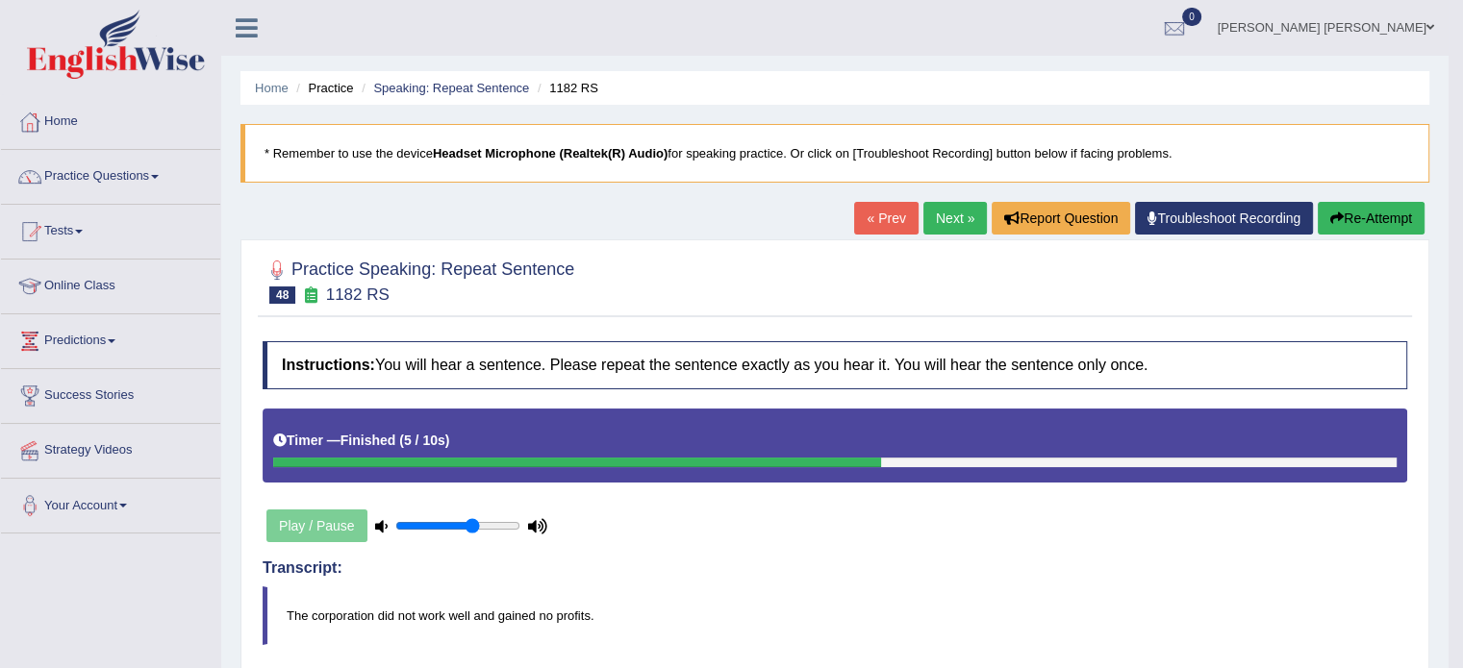
click at [958, 214] on link "Next »" at bounding box center [954, 218] width 63 height 33
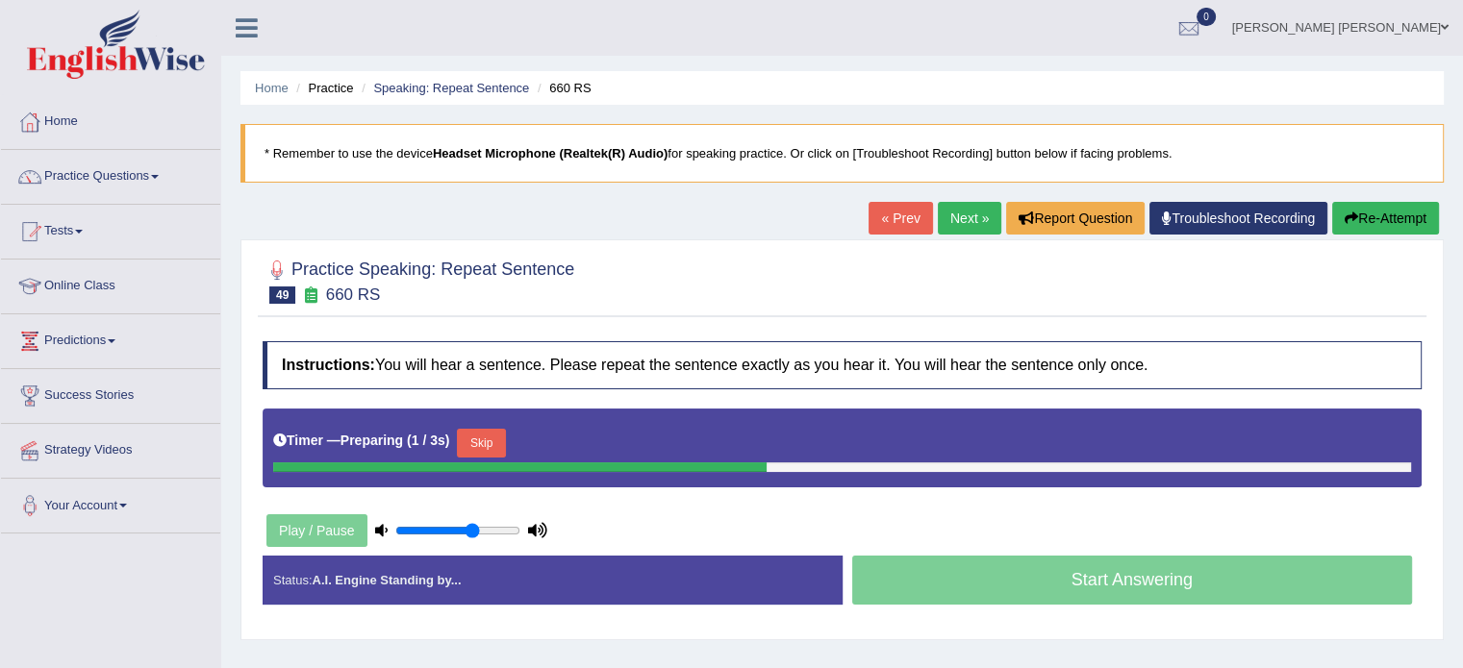
click at [496, 442] on button "Skip" at bounding box center [481, 443] width 48 height 29
click at [579, 444] on button "Skip" at bounding box center [565, 443] width 48 height 29
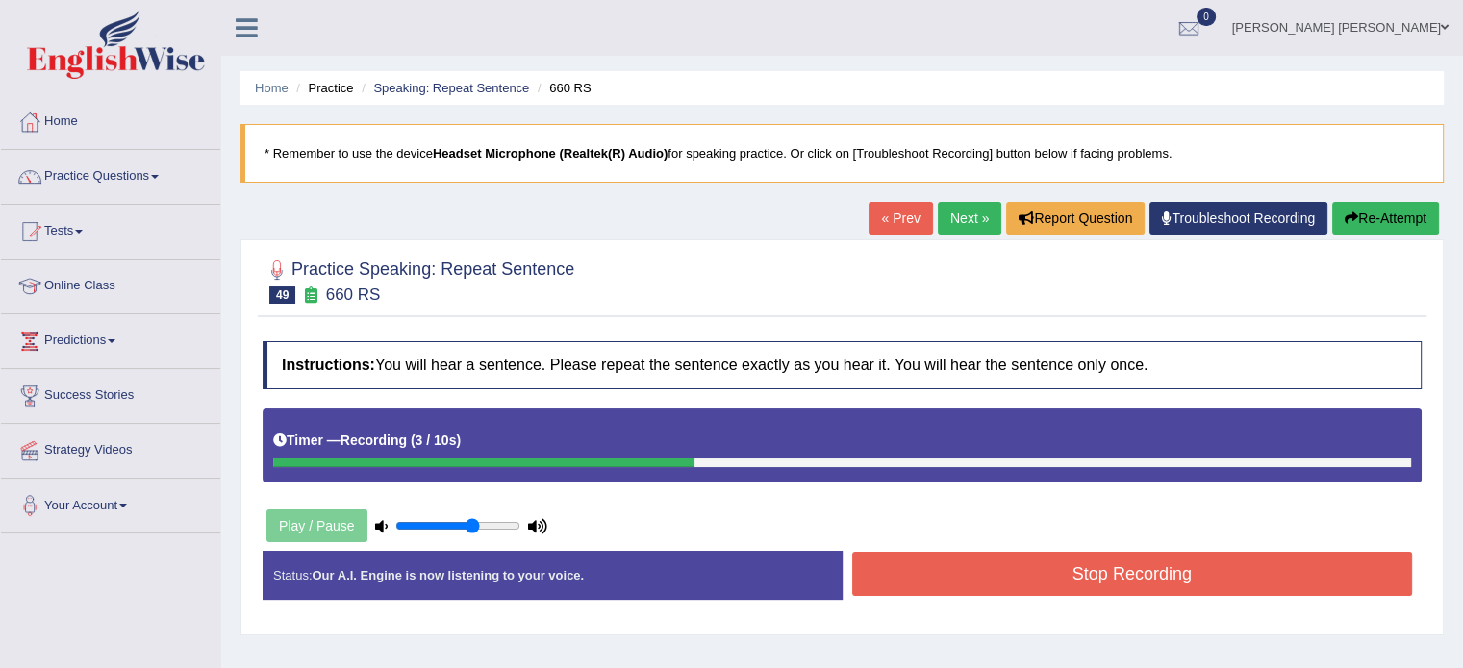
click at [1016, 572] on button "Stop Recording" at bounding box center [1132, 574] width 561 height 44
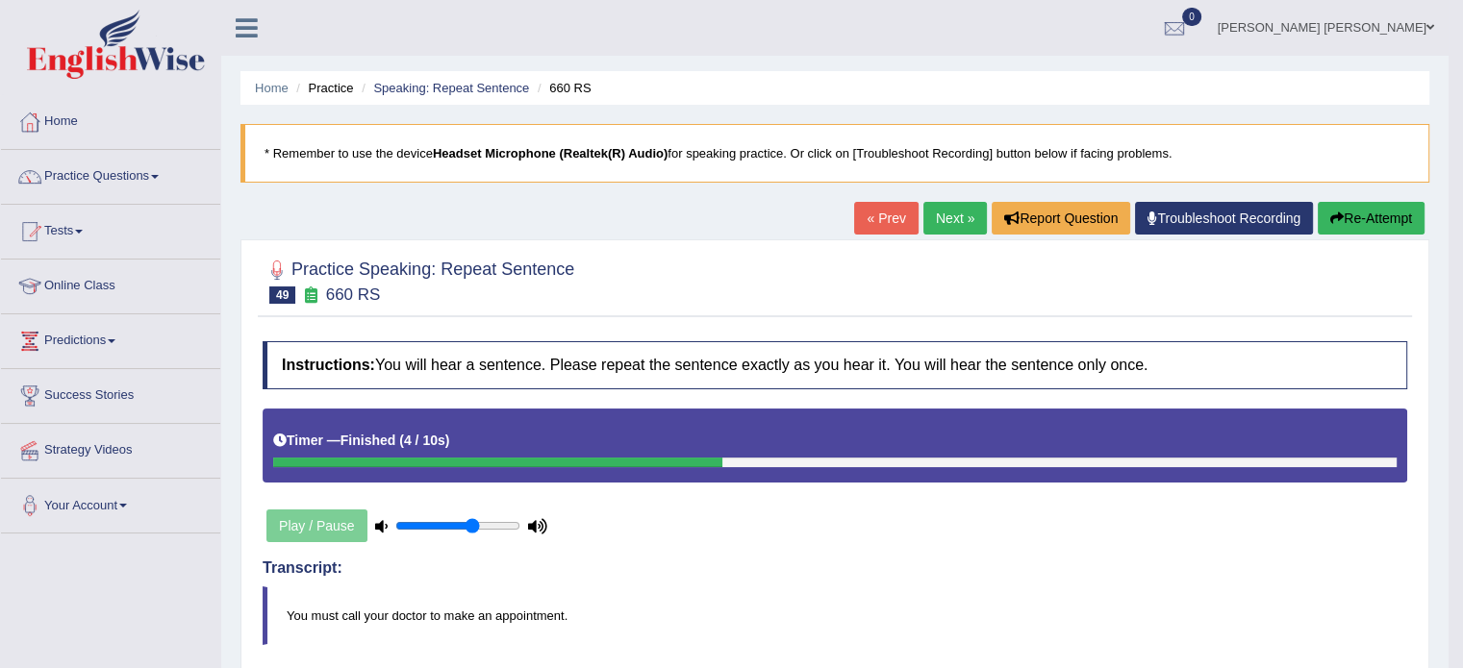
click at [933, 209] on link "Next »" at bounding box center [954, 218] width 63 height 33
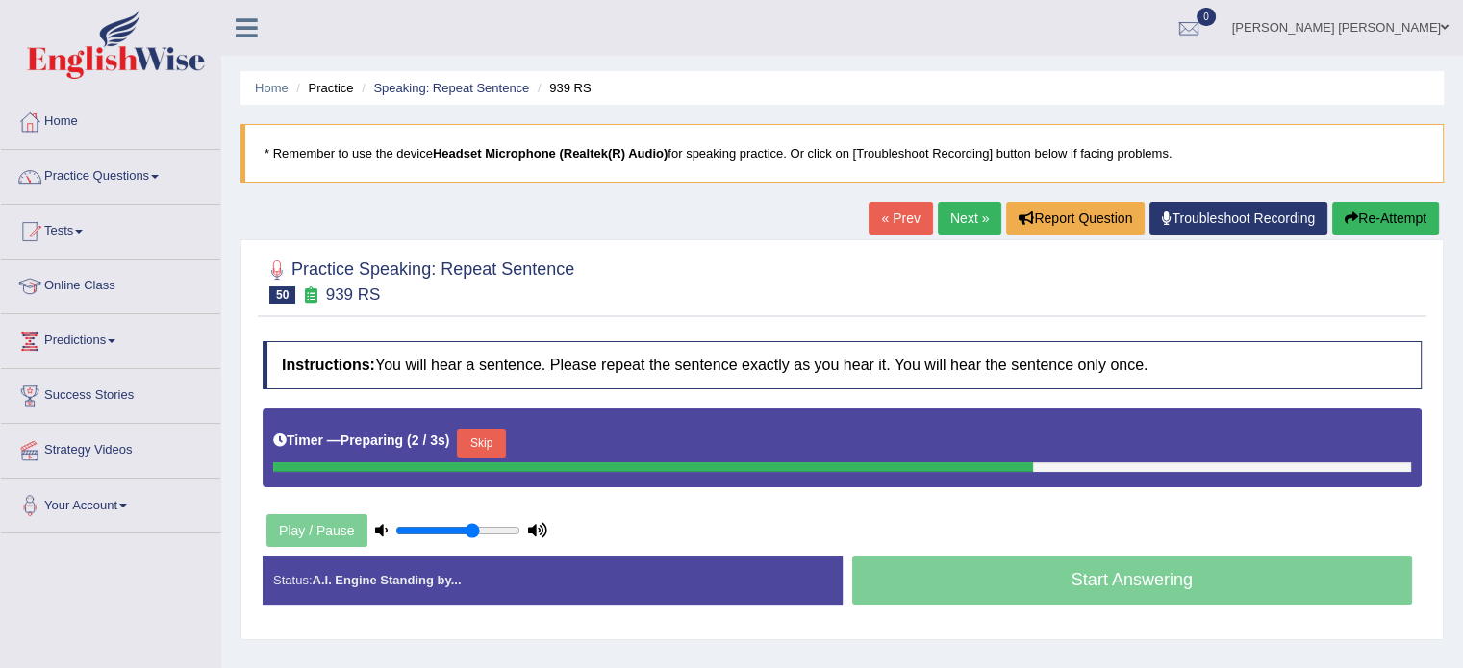
click at [503, 440] on button "Skip" at bounding box center [481, 443] width 48 height 29
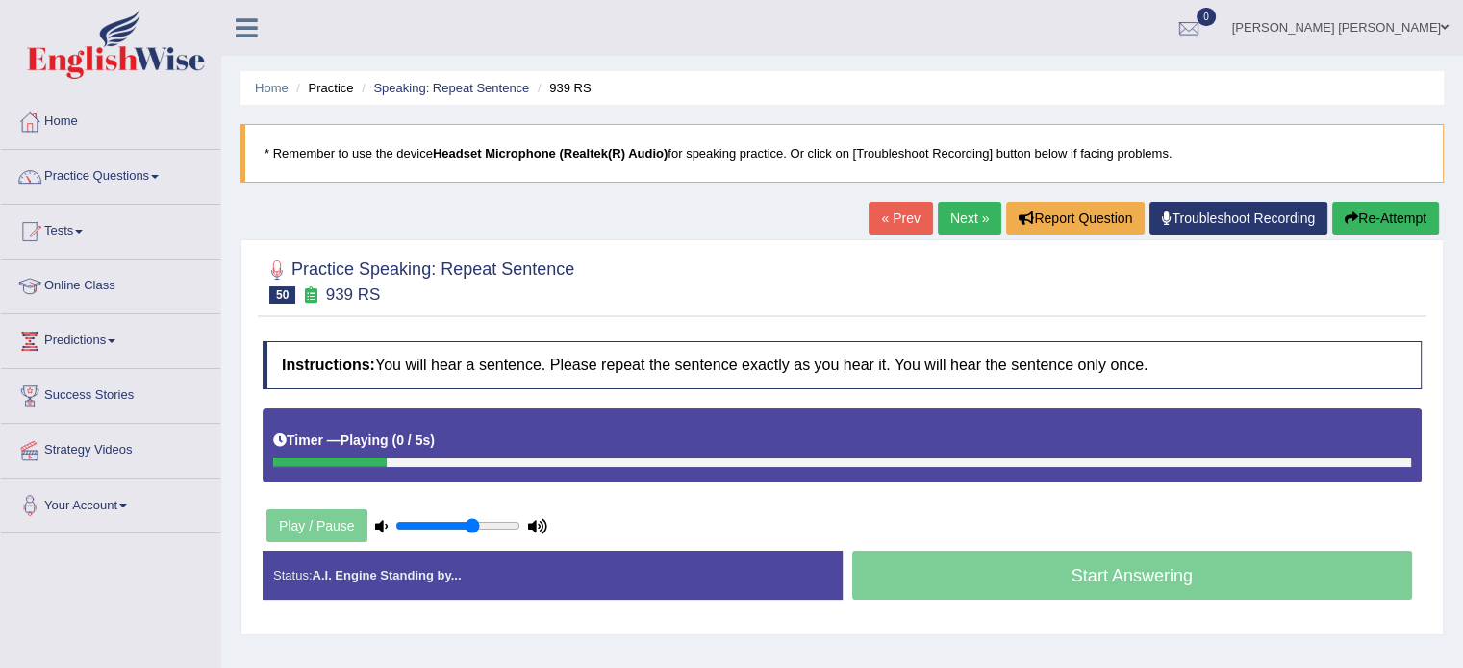
scroll to position [38, 0]
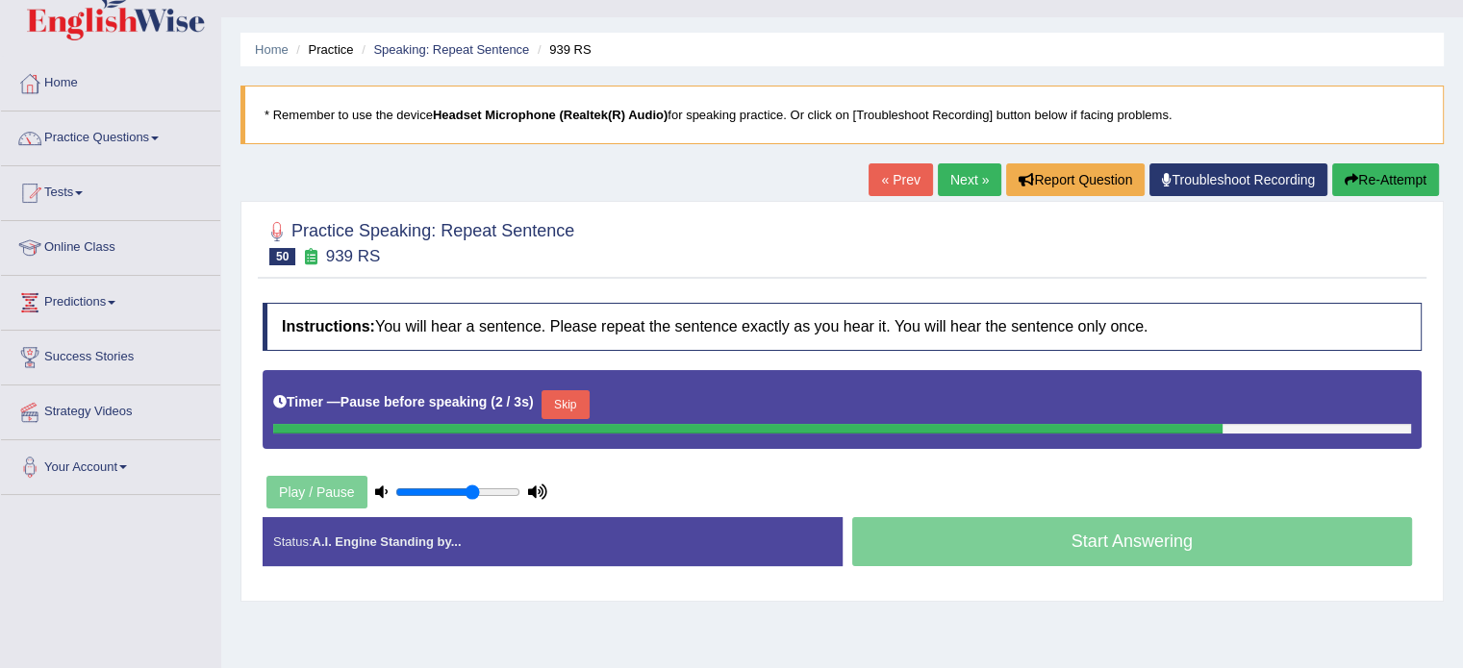
click at [573, 392] on button "Skip" at bounding box center [565, 404] width 48 height 29
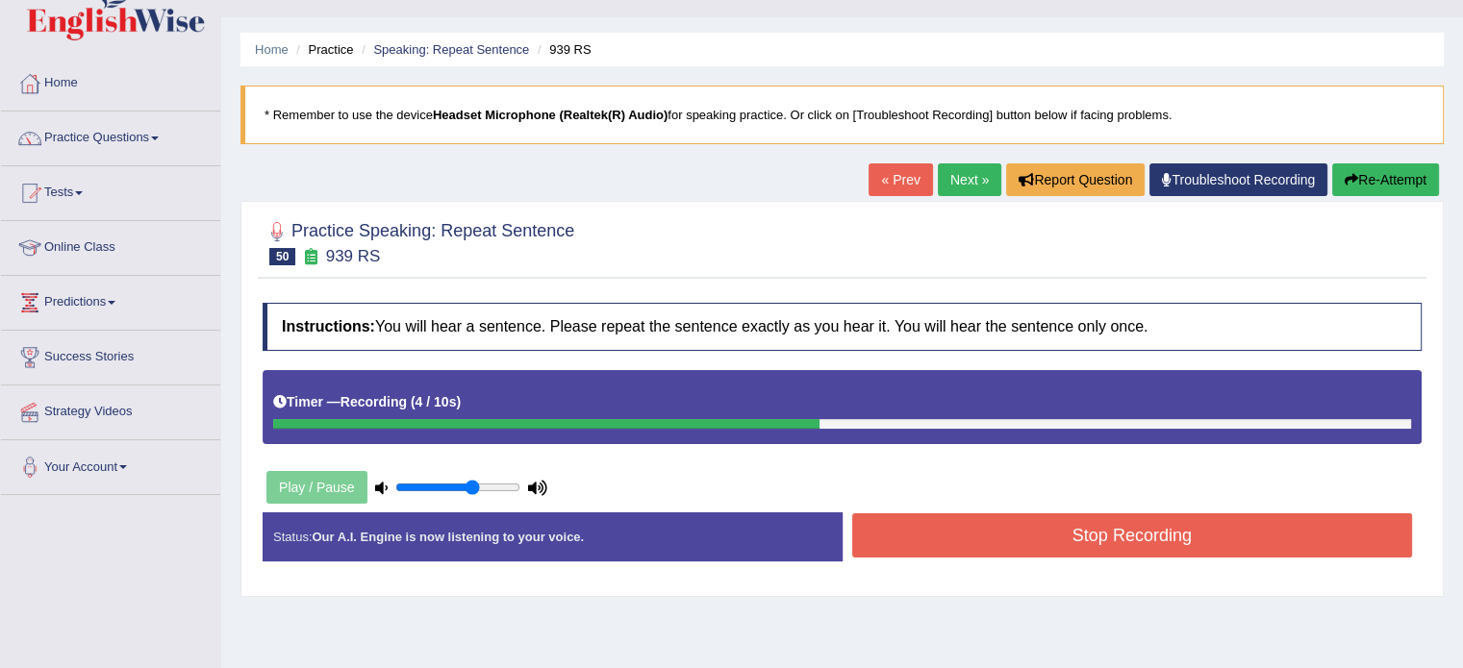
click at [906, 546] on button "Stop Recording" at bounding box center [1132, 536] width 561 height 44
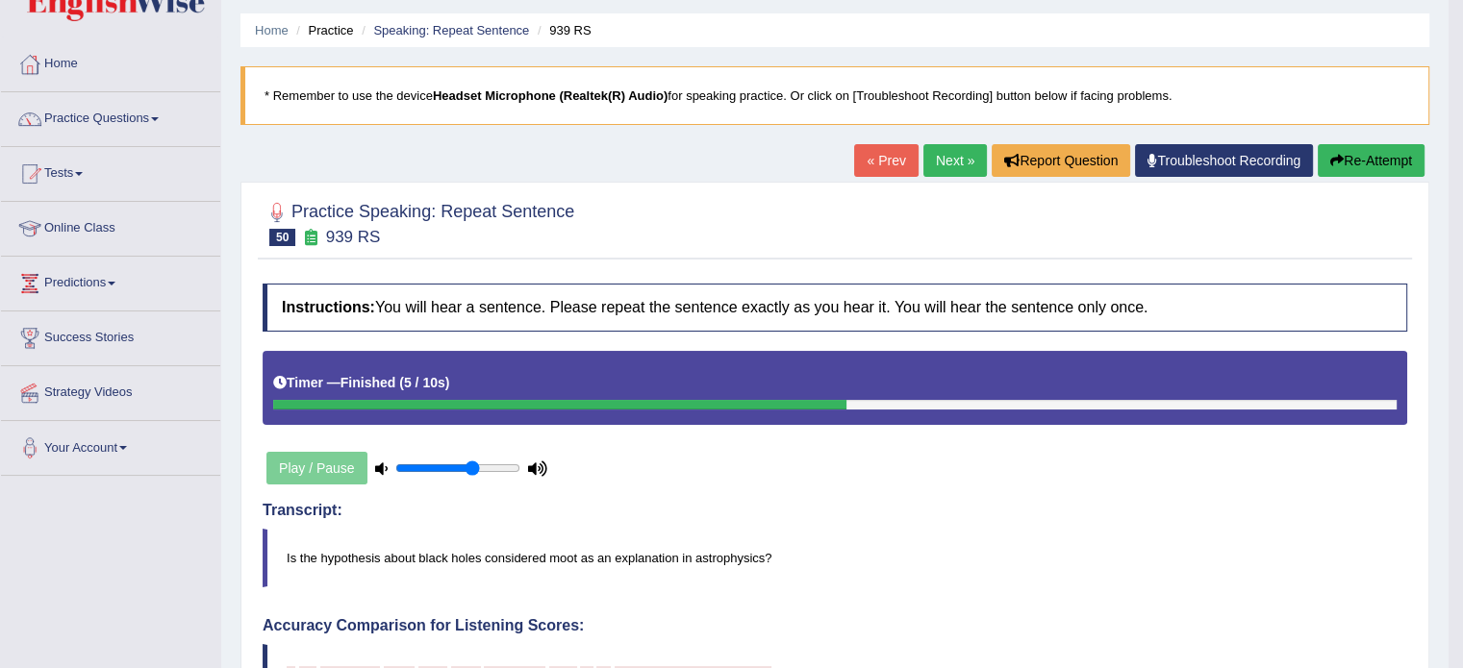
scroll to position [15, 0]
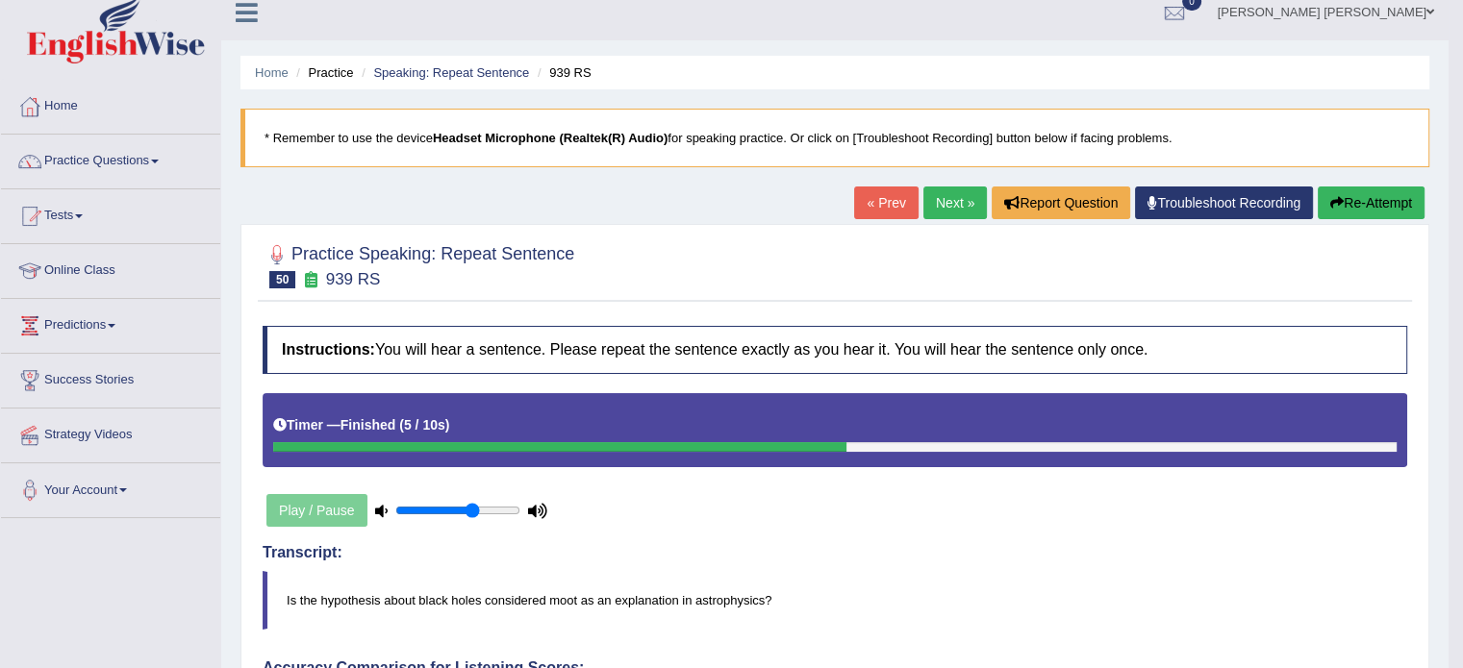
click at [952, 207] on link "Next »" at bounding box center [954, 203] width 63 height 33
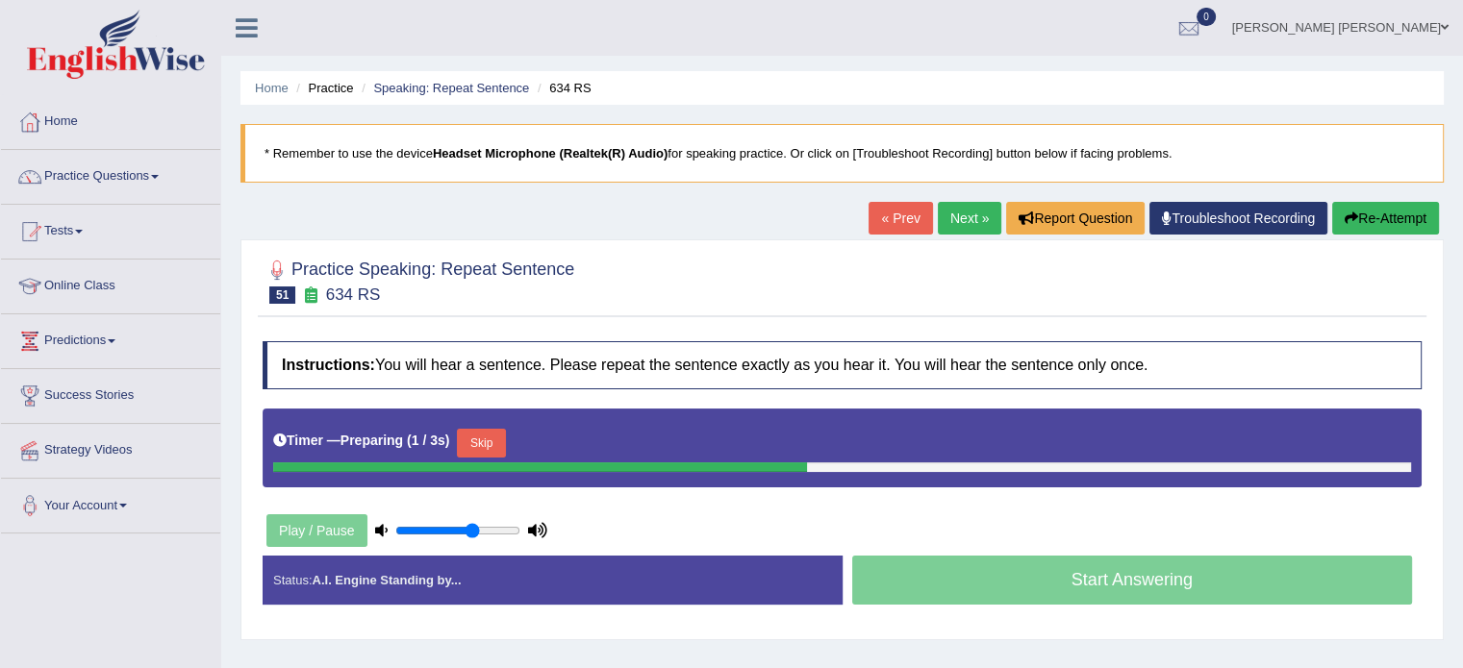
click at [489, 433] on button "Skip" at bounding box center [481, 443] width 48 height 29
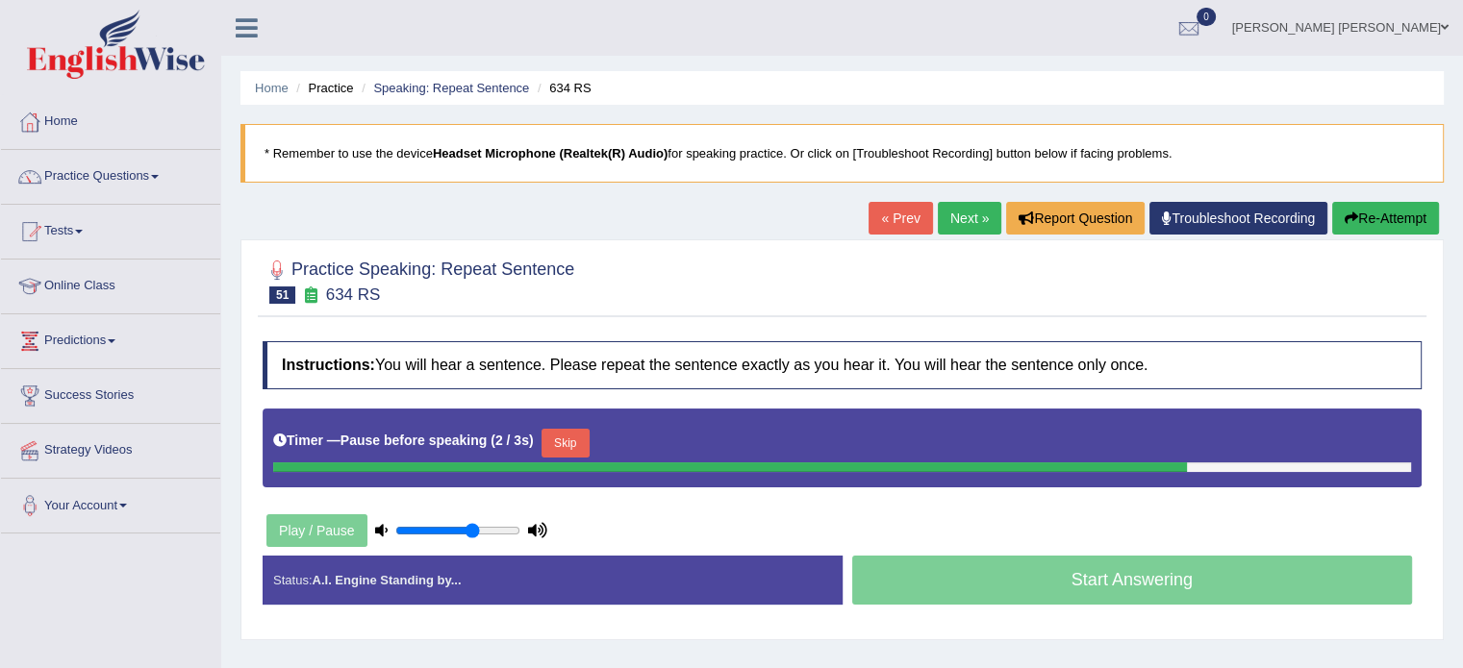
click at [569, 441] on button "Skip" at bounding box center [565, 443] width 48 height 29
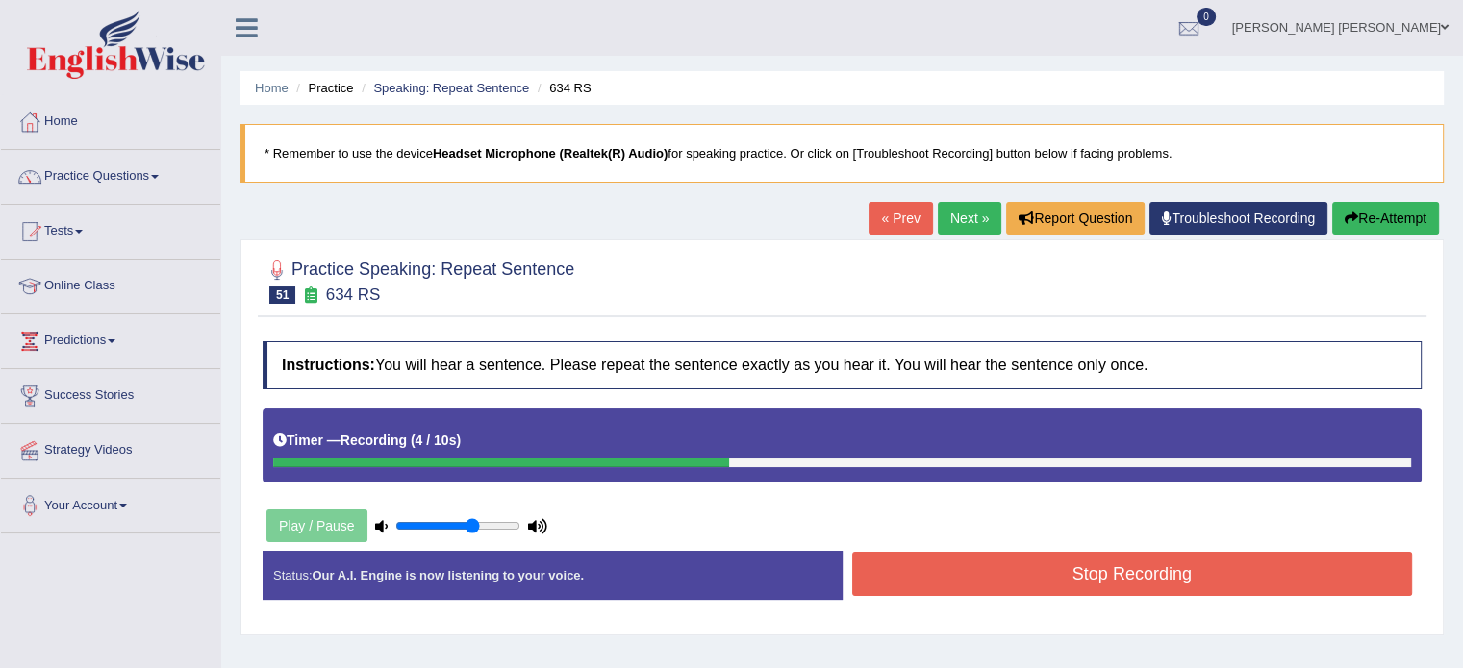
click at [977, 570] on button "Stop Recording" at bounding box center [1132, 574] width 561 height 44
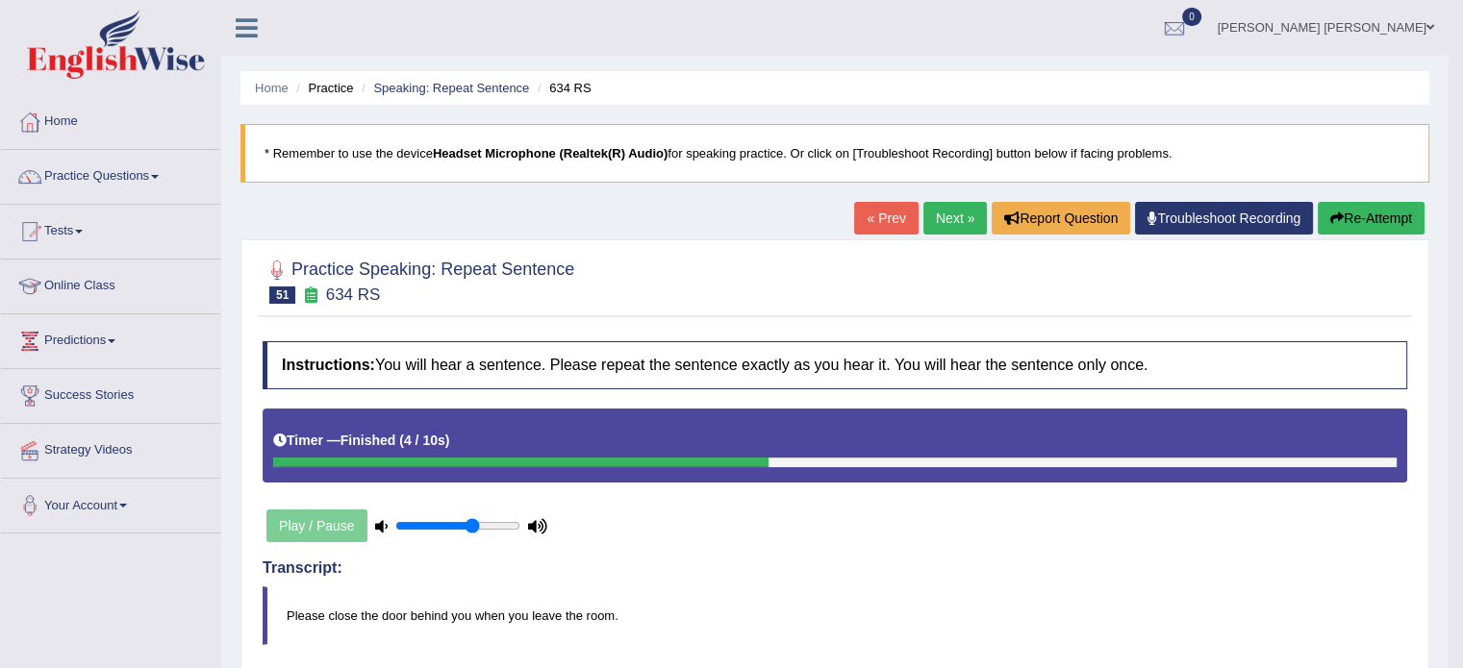
click at [1365, 214] on button "Re-Attempt" at bounding box center [1371, 218] width 107 height 33
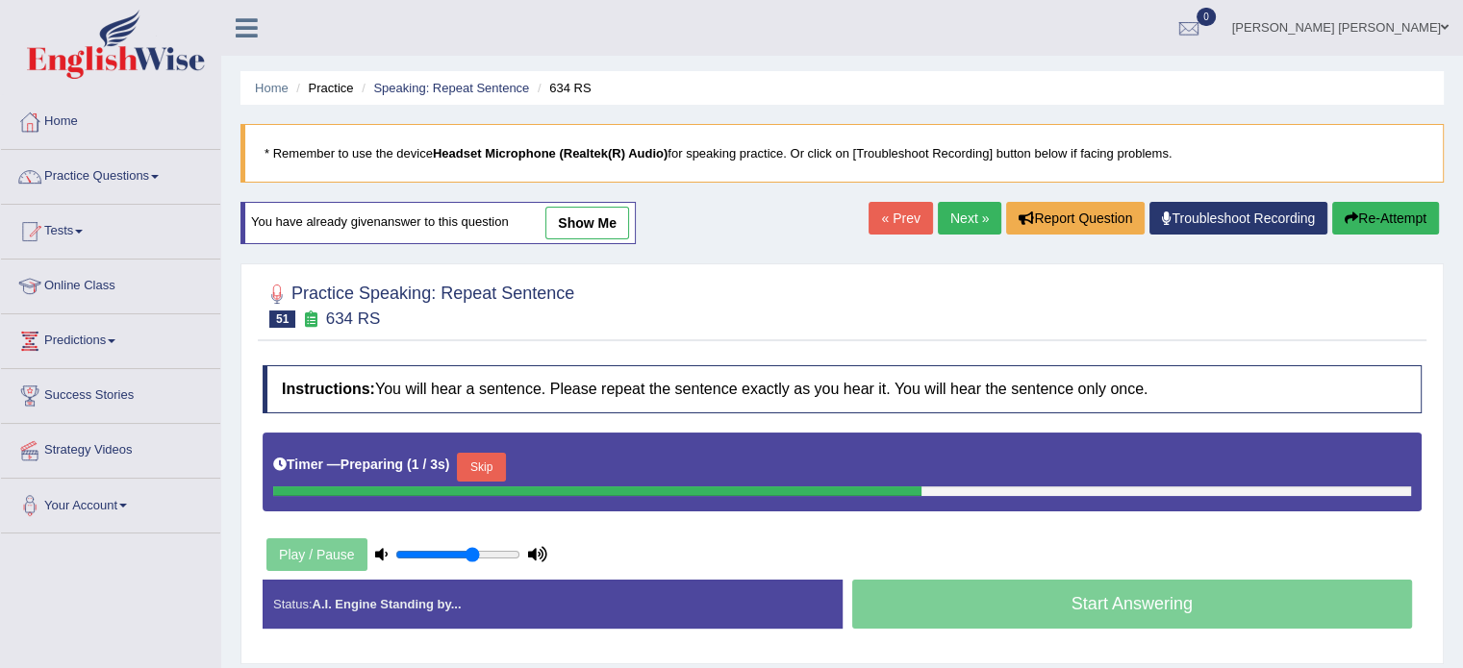
click at [485, 454] on button "Skip" at bounding box center [481, 467] width 48 height 29
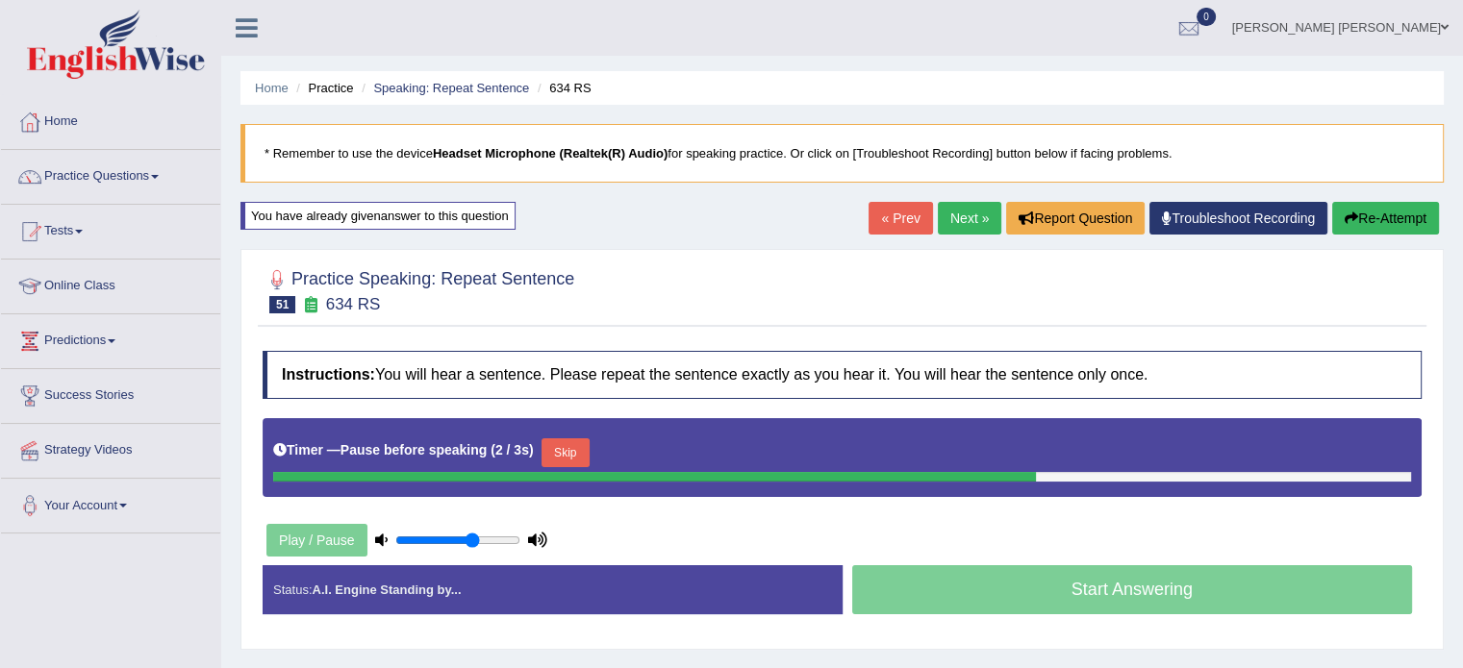
click at [557, 453] on button "Skip" at bounding box center [565, 453] width 48 height 29
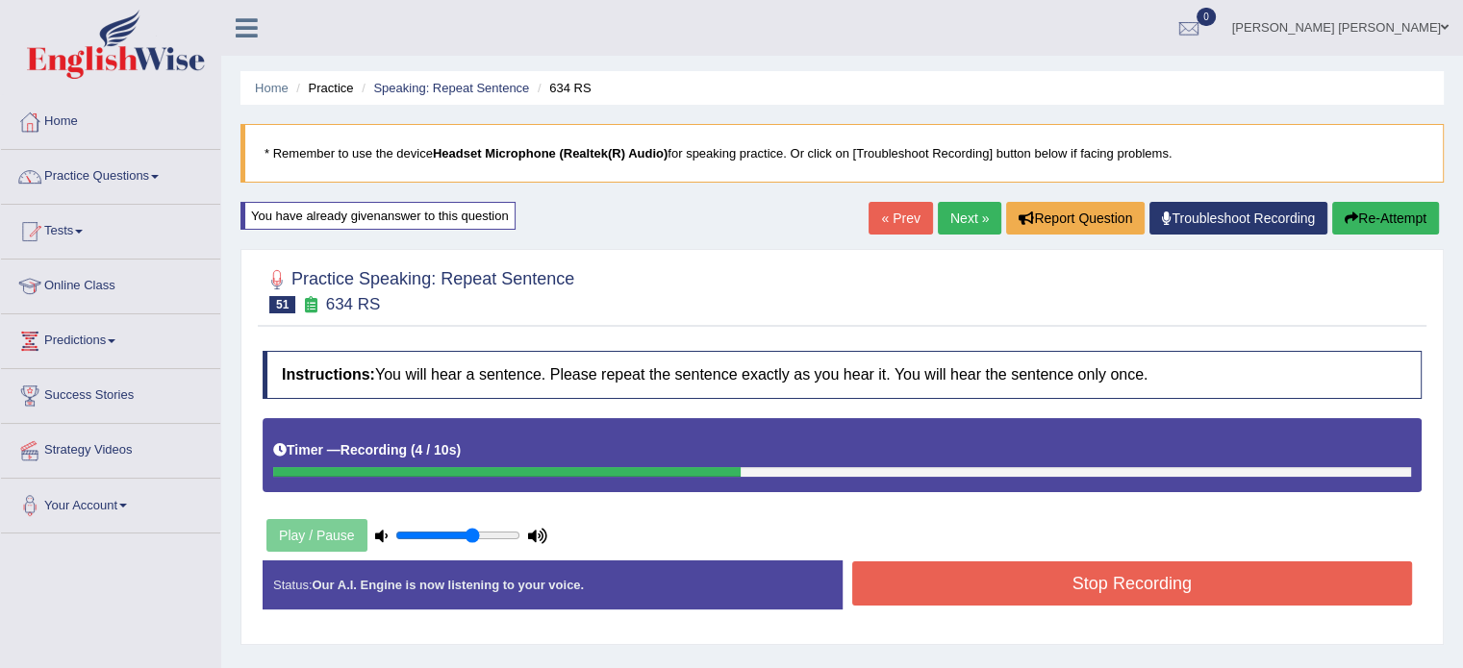
click at [1334, 226] on button "Re-Attempt" at bounding box center [1385, 218] width 107 height 33
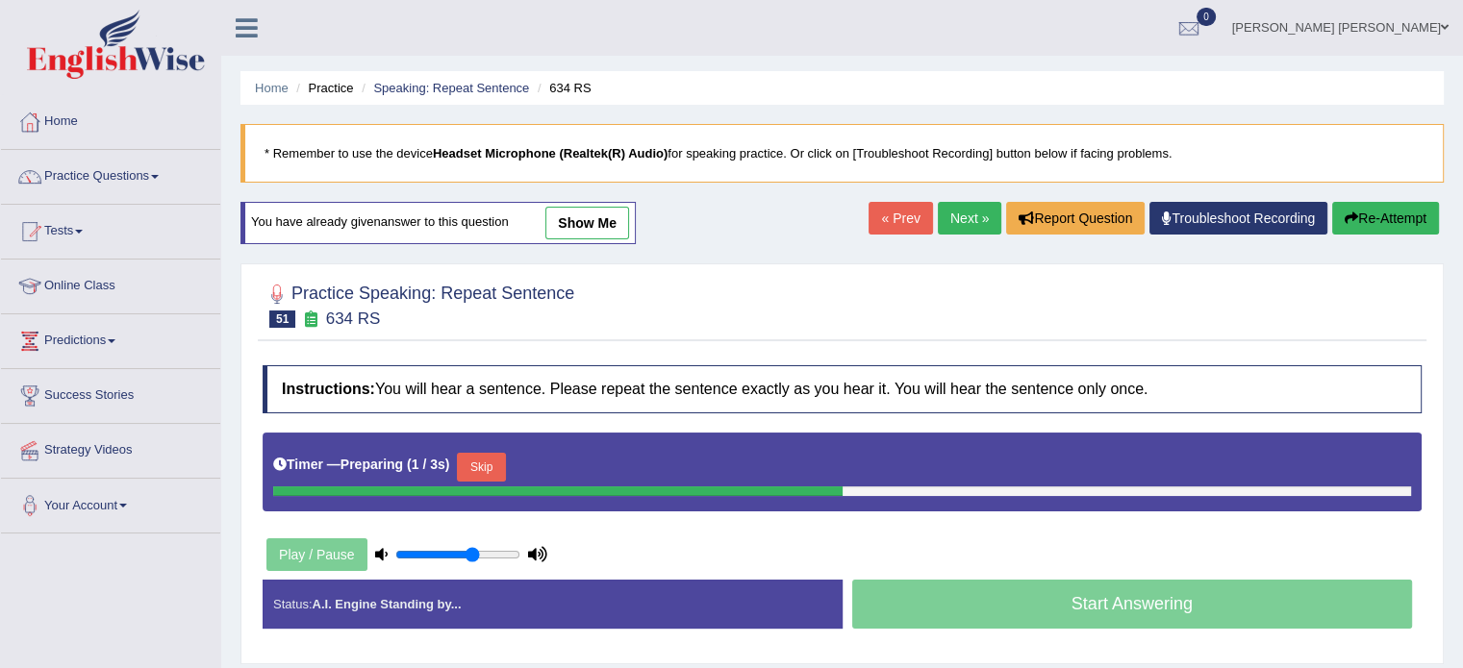
click at [479, 468] on button "Skip" at bounding box center [481, 467] width 48 height 29
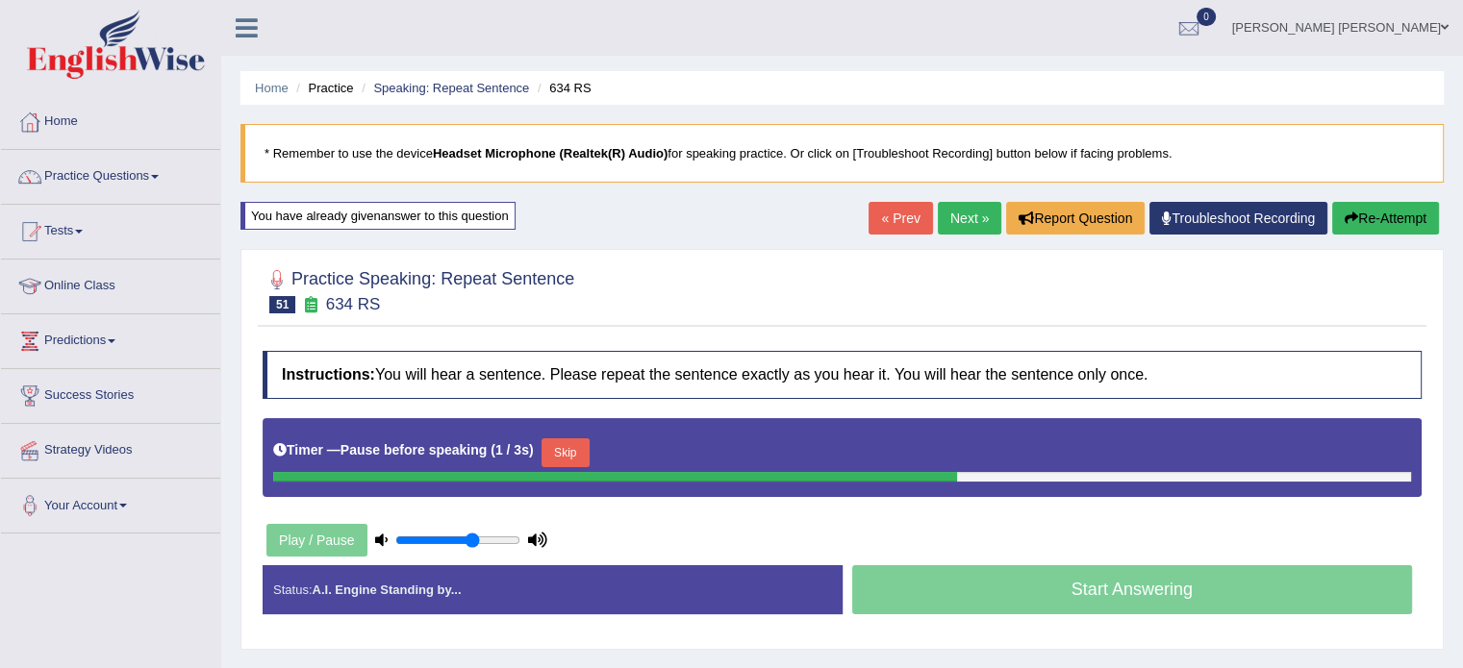
click at [588, 445] on button "Skip" at bounding box center [565, 453] width 48 height 29
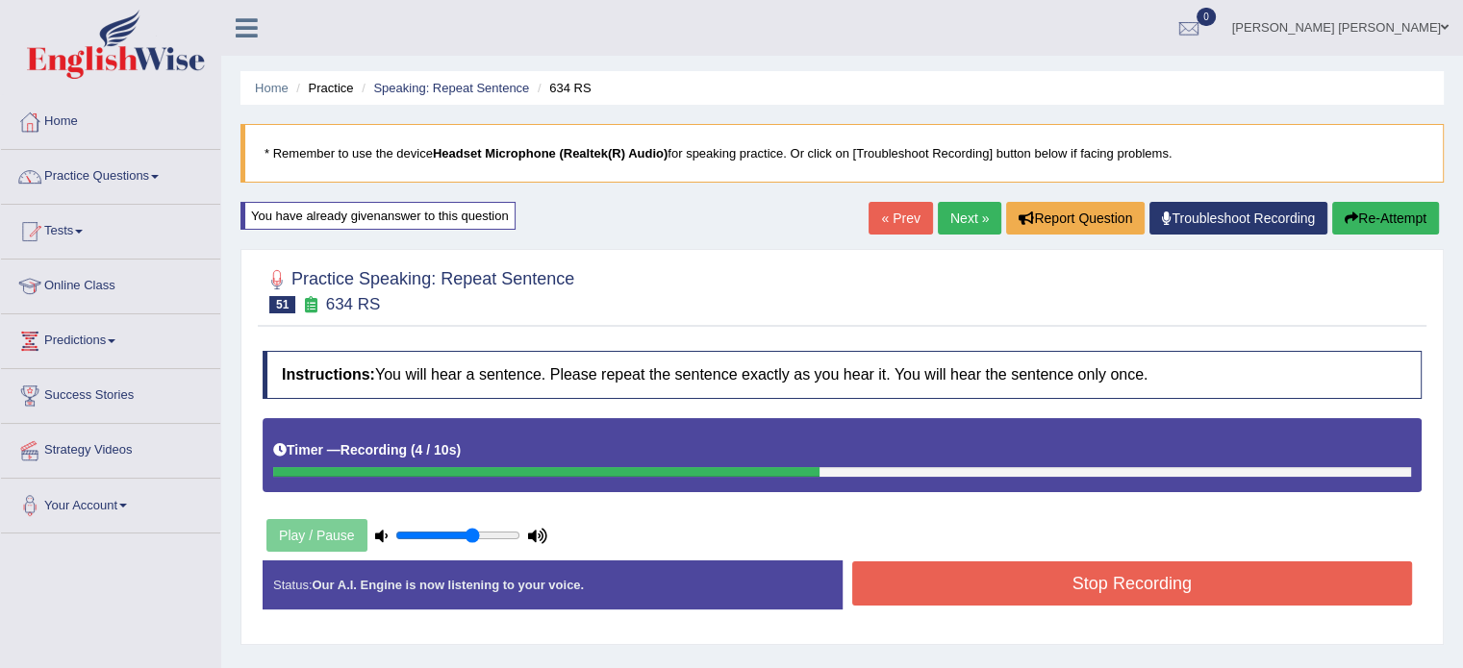
click at [967, 595] on button "Stop Recording" at bounding box center [1132, 584] width 561 height 44
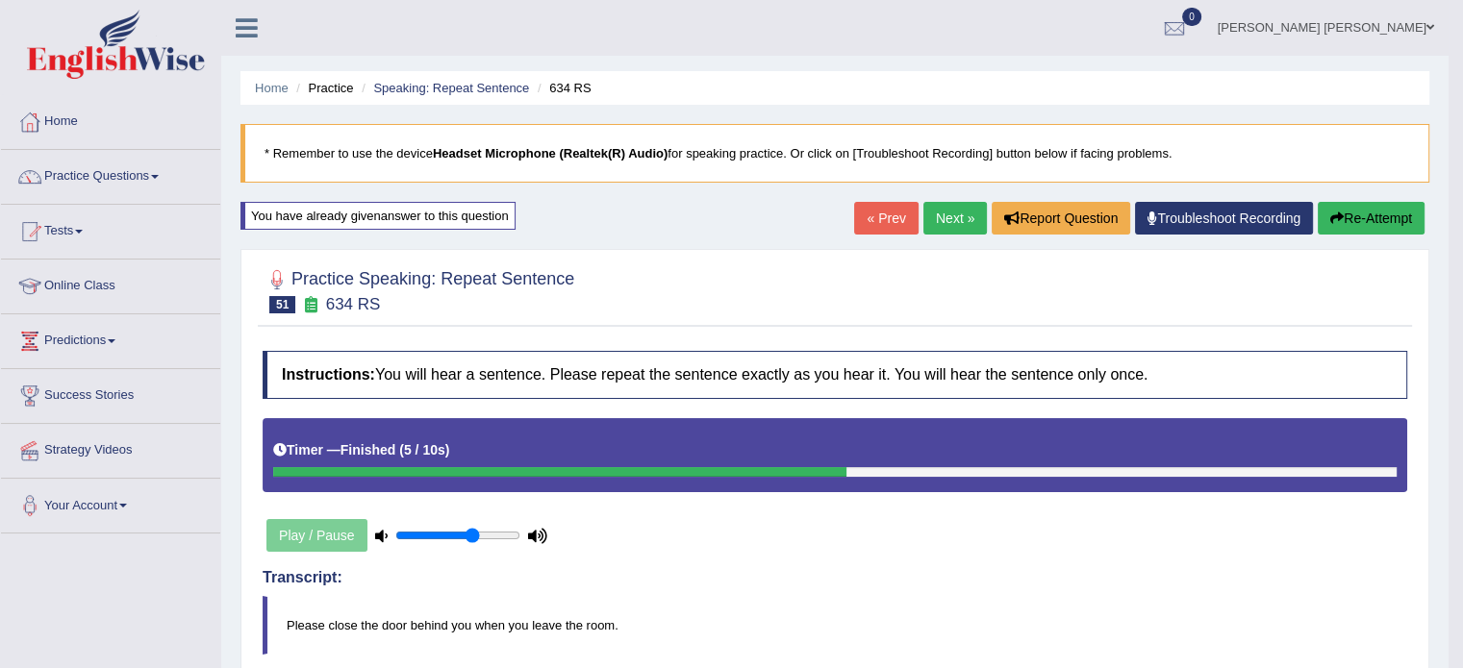
click at [952, 224] on link "Next »" at bounding box center [954, 218] width 63 height 33
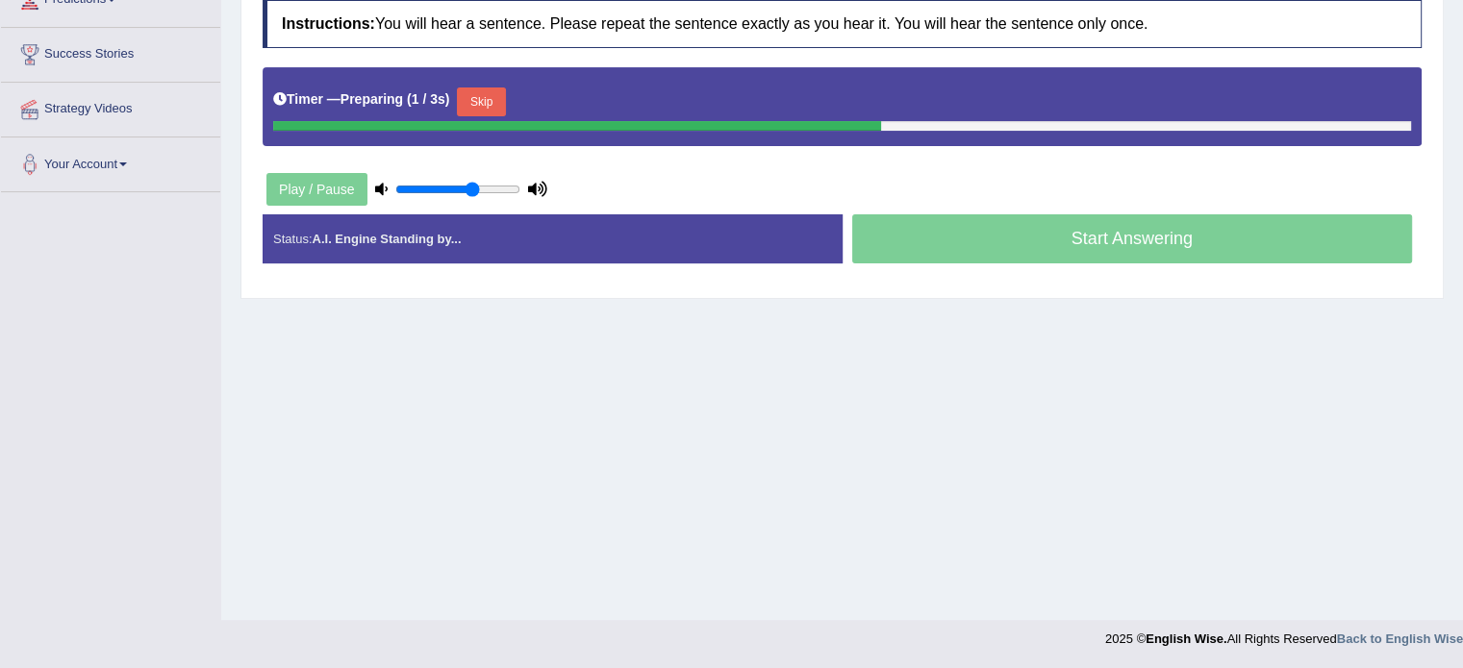
click at [480, 96] on button "Skip" at bounding box center [481, 102] width 48 height 29
click at [562, 98] on button "Skip" at bounding box center [565, 102] width 48 height 29
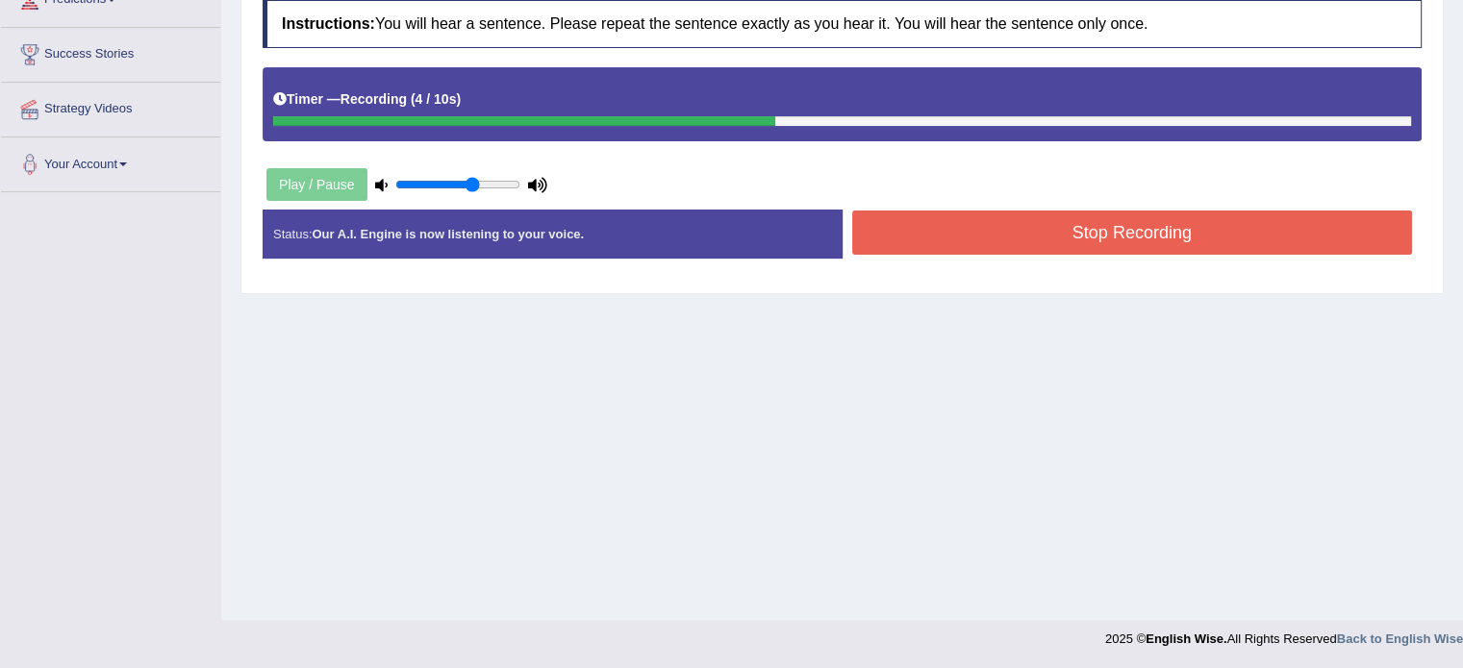
click at [876, 211] on button "Stop Recording" at bounding box center [1132, 233] width 561 height 44
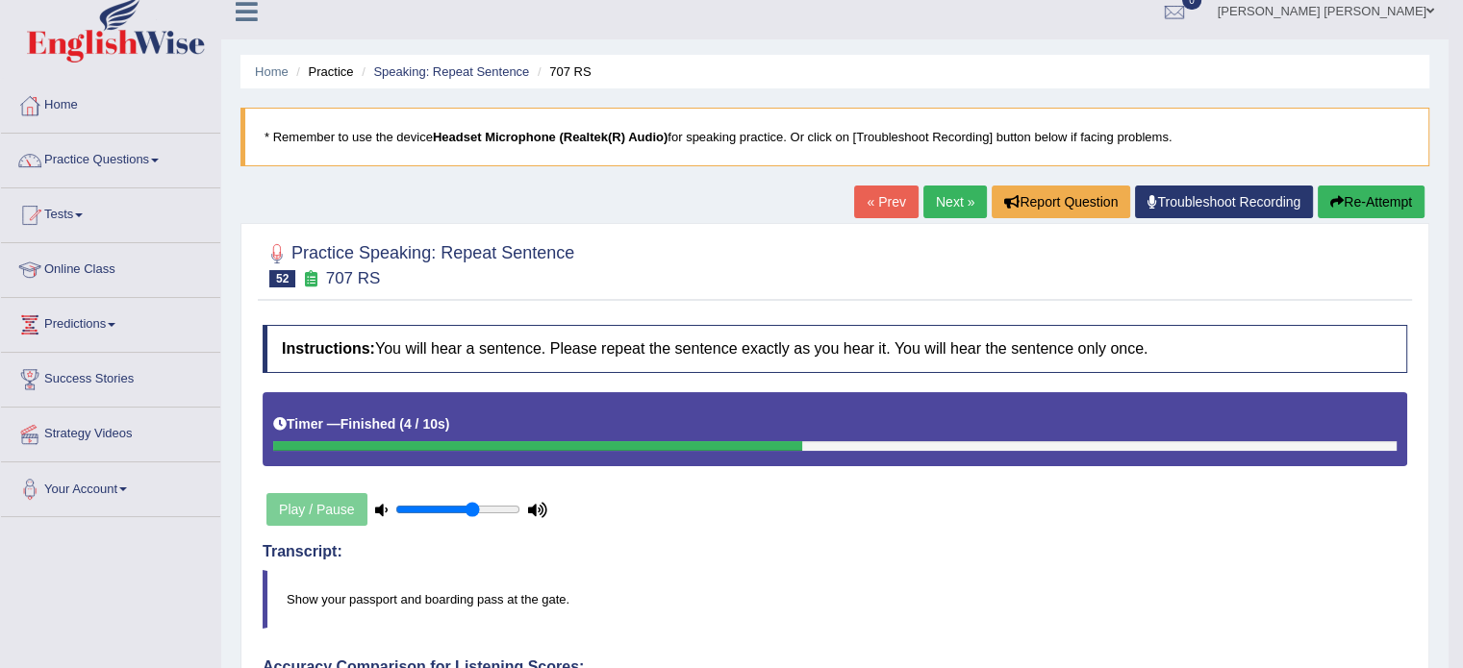
scroll to position [15, 0]
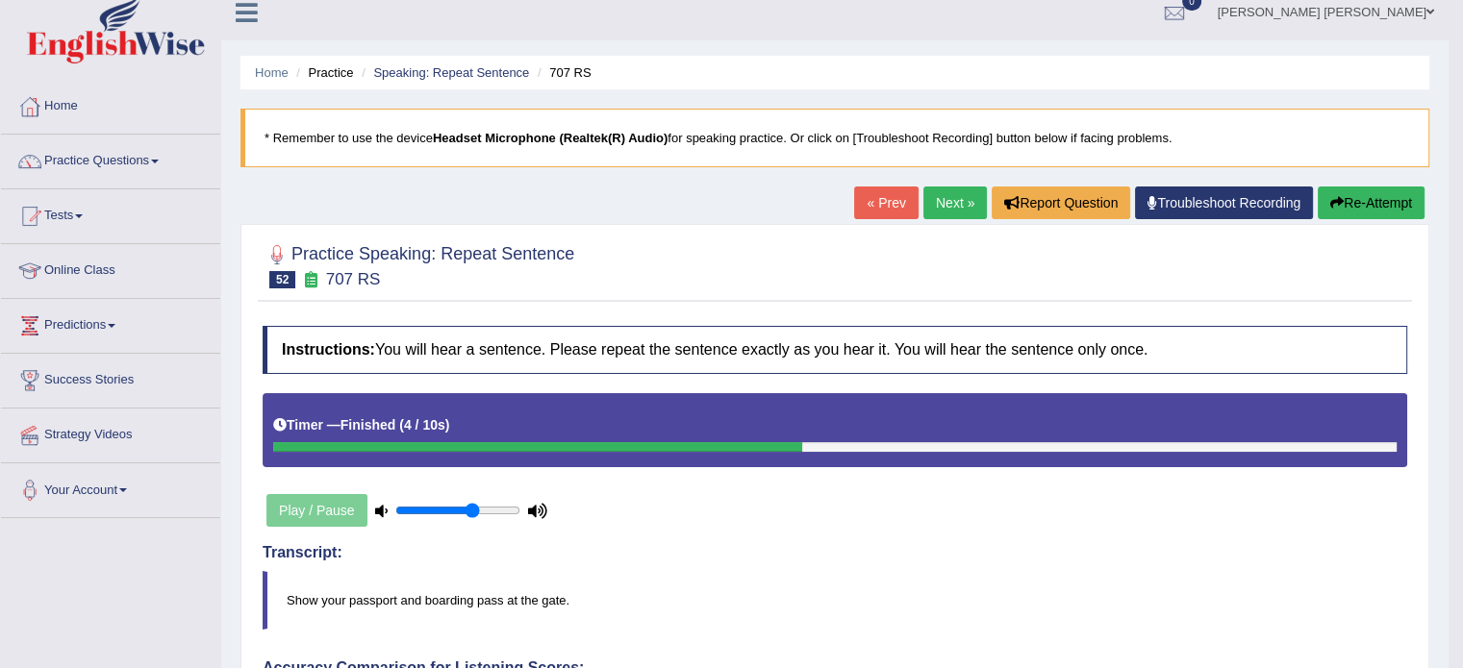
click at [943, 195] on link "Next »" at bounding box center [954, 203] width 63 height 33
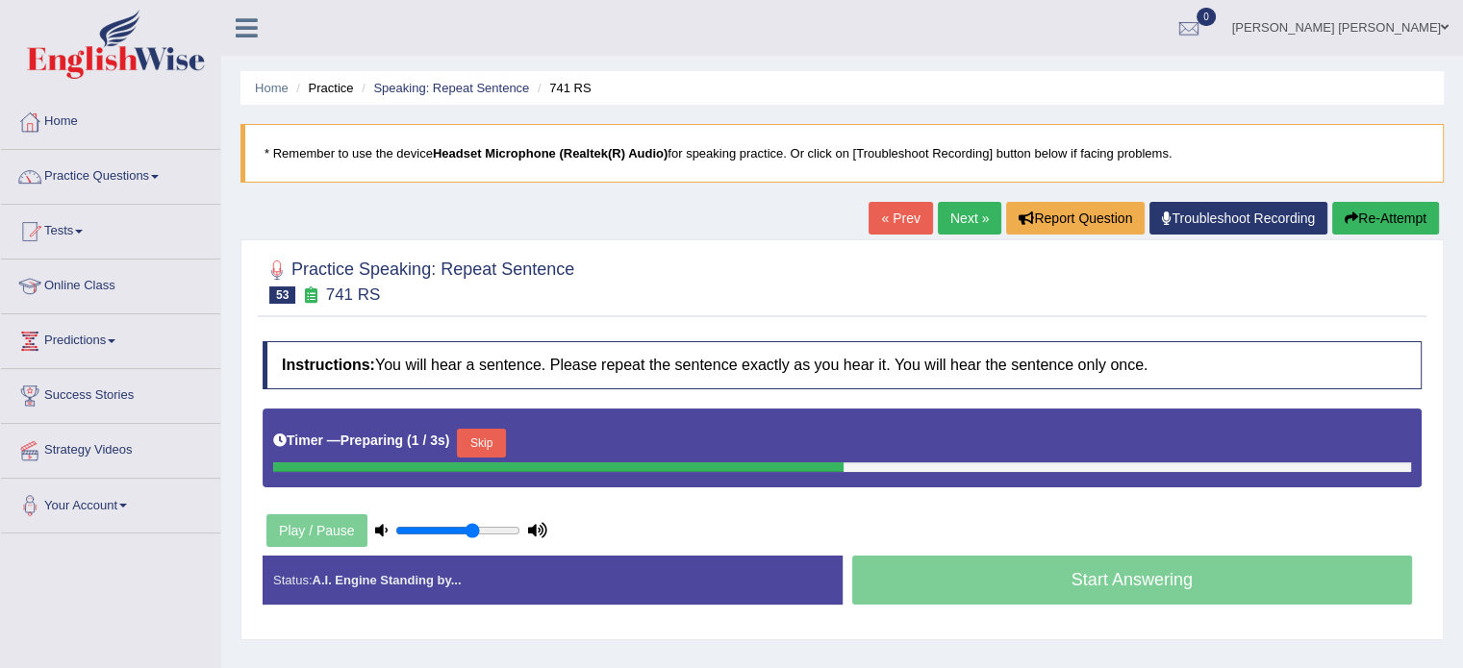
click at [481, 442] on button "Skip" at bounding box center [481, 443] width 48 height 29
click at [565, 431] on button "Skip" at bounding box center [565, 443] width 48 height 29
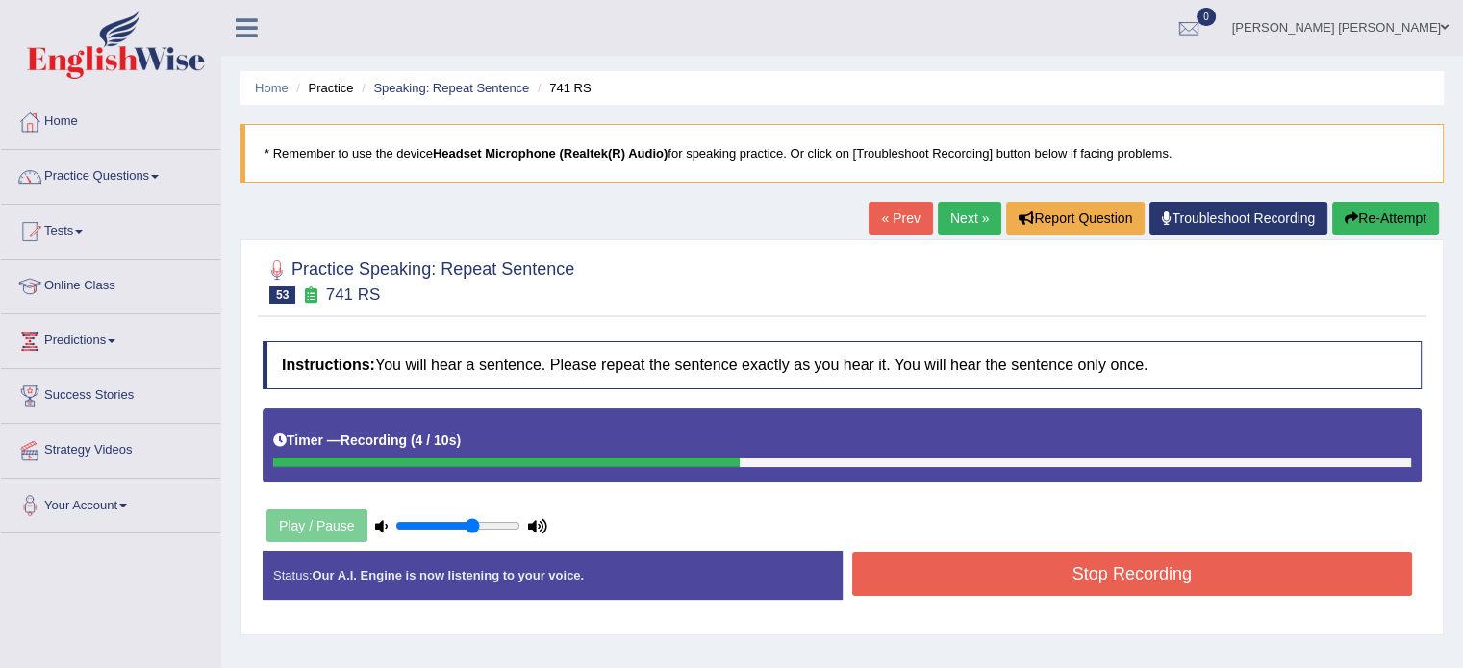
click at [952, 564] on button "Stop Recording" at bounding box center [1132, 574] width 561 height 44
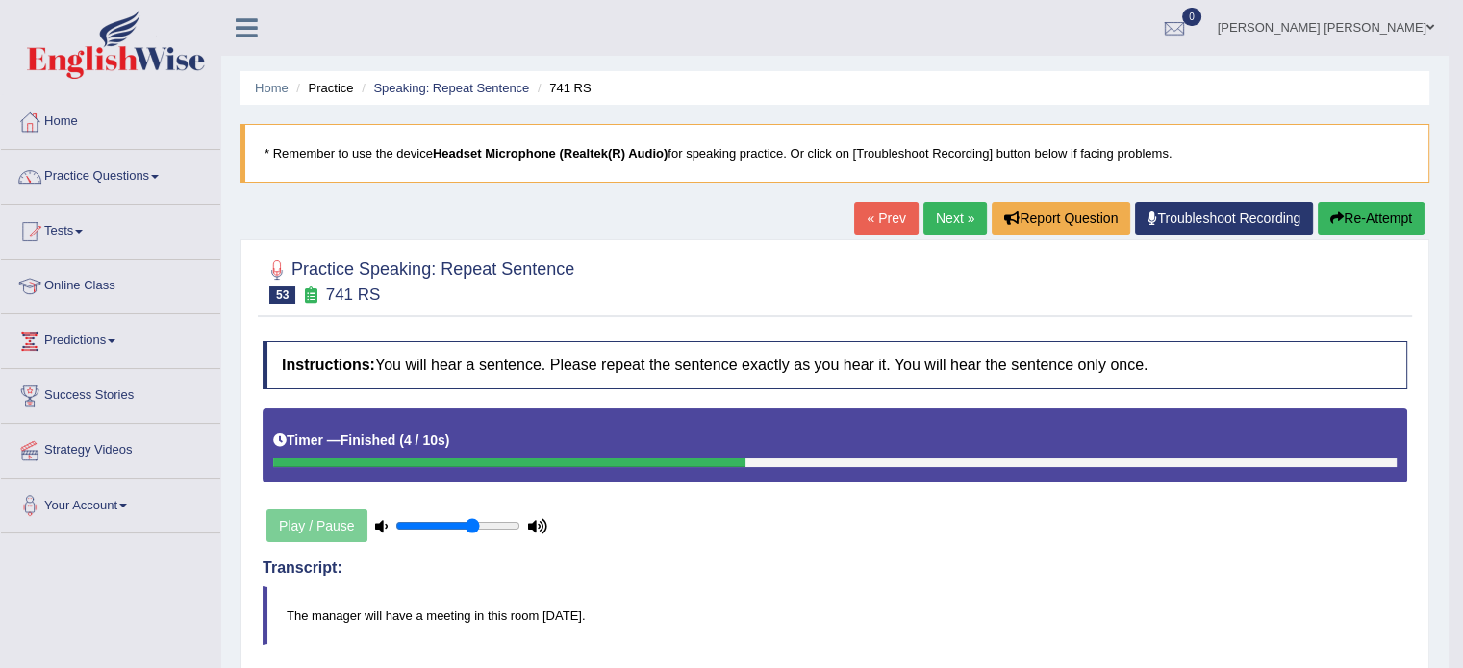
click at [954, 216] on link "Next »" at bounding box center [954, 218] width 63 height 33
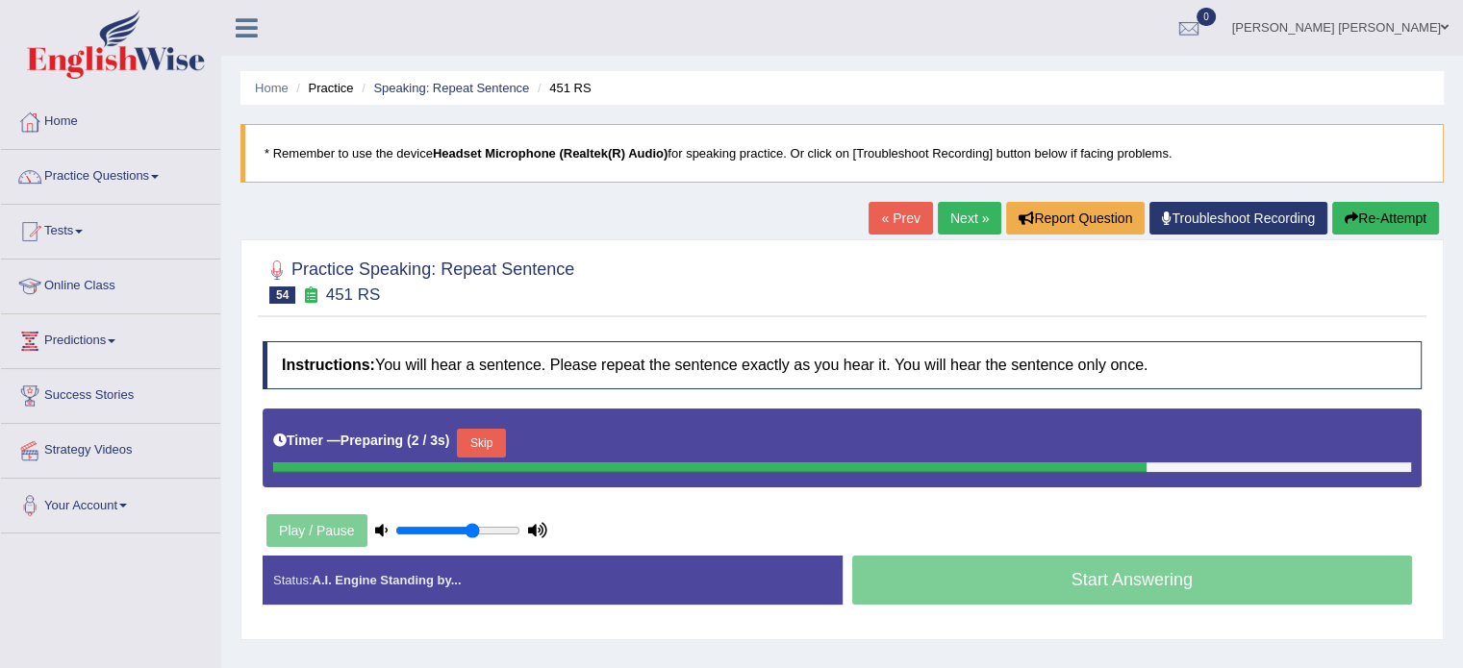
click at [469, 439] on button "Skip" at bounding box center [481, 443] width 48 height 29
click at [576, 429] on button "Skip" at bounding box center [565, 443] width 48 height 29
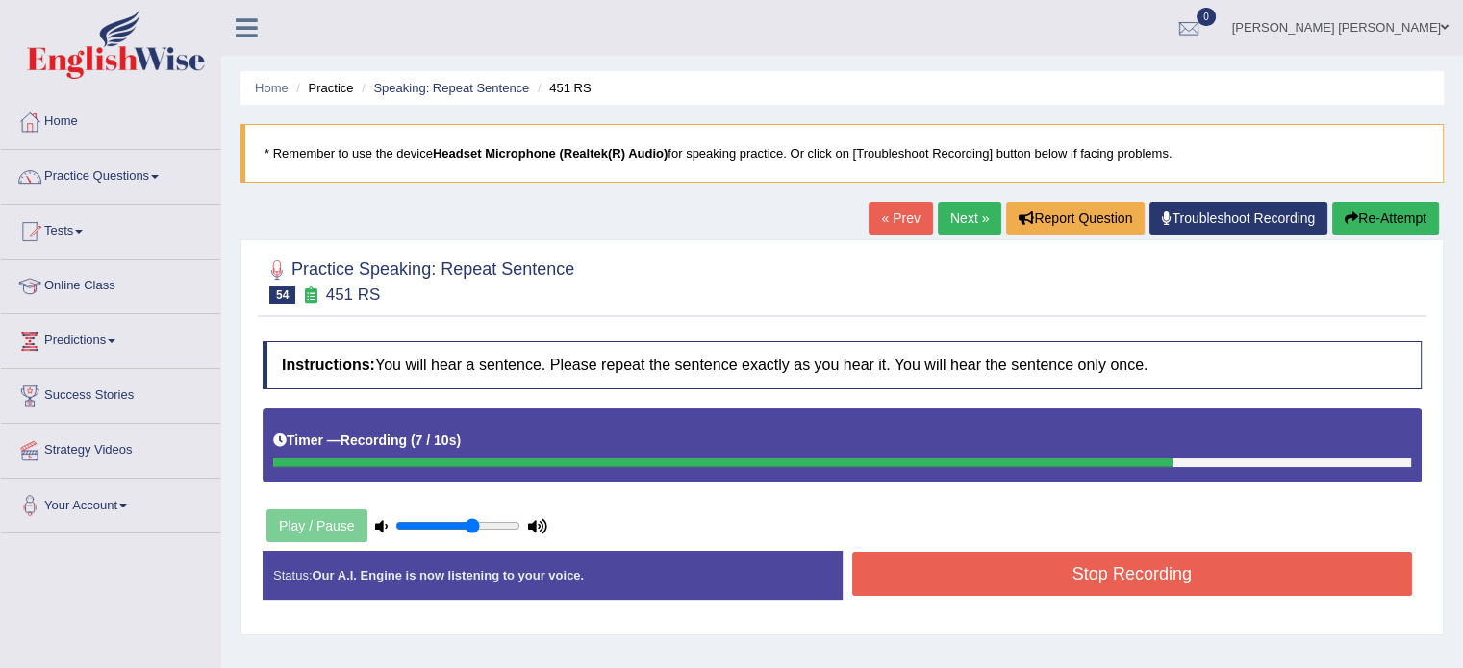
click at [897, 580] on button "Stop Recording" at bounding box center [1132, 574] width 561 height 44
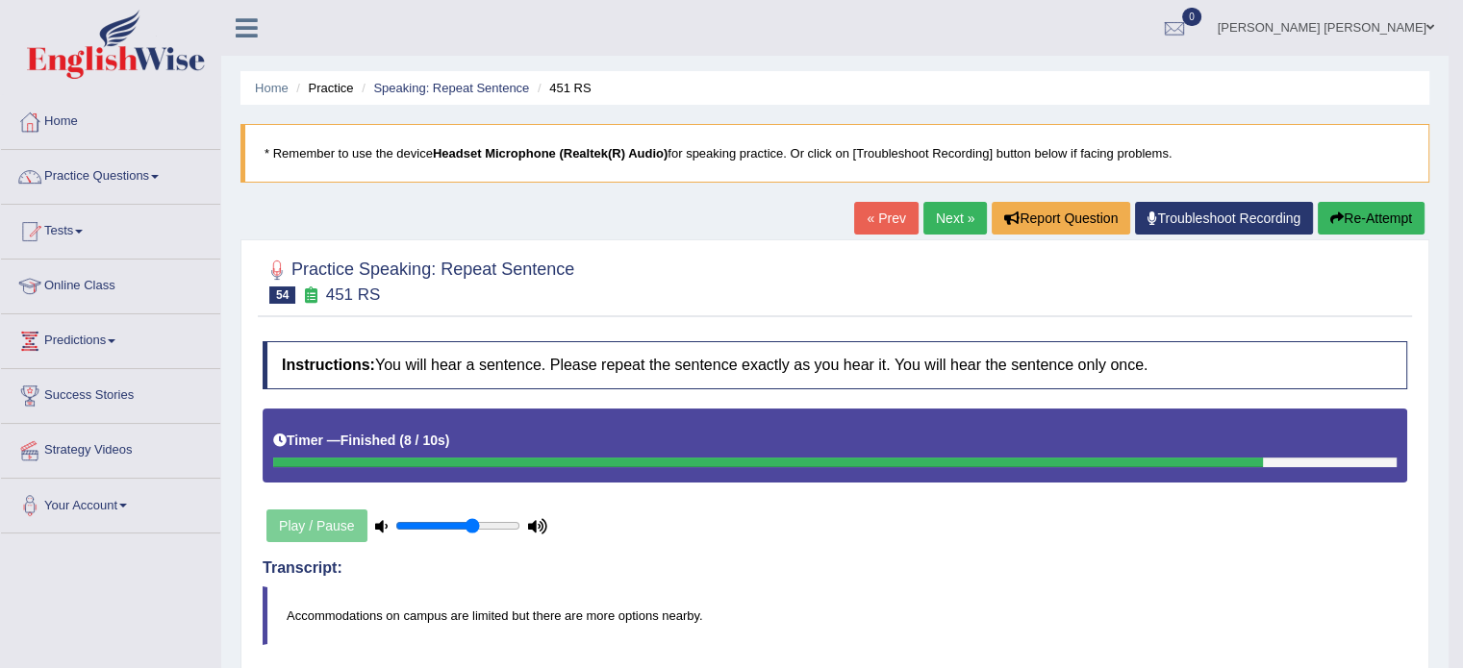
click at [959, 219] on link "Next »" at bounding box center [954, 218] width 63 height 33
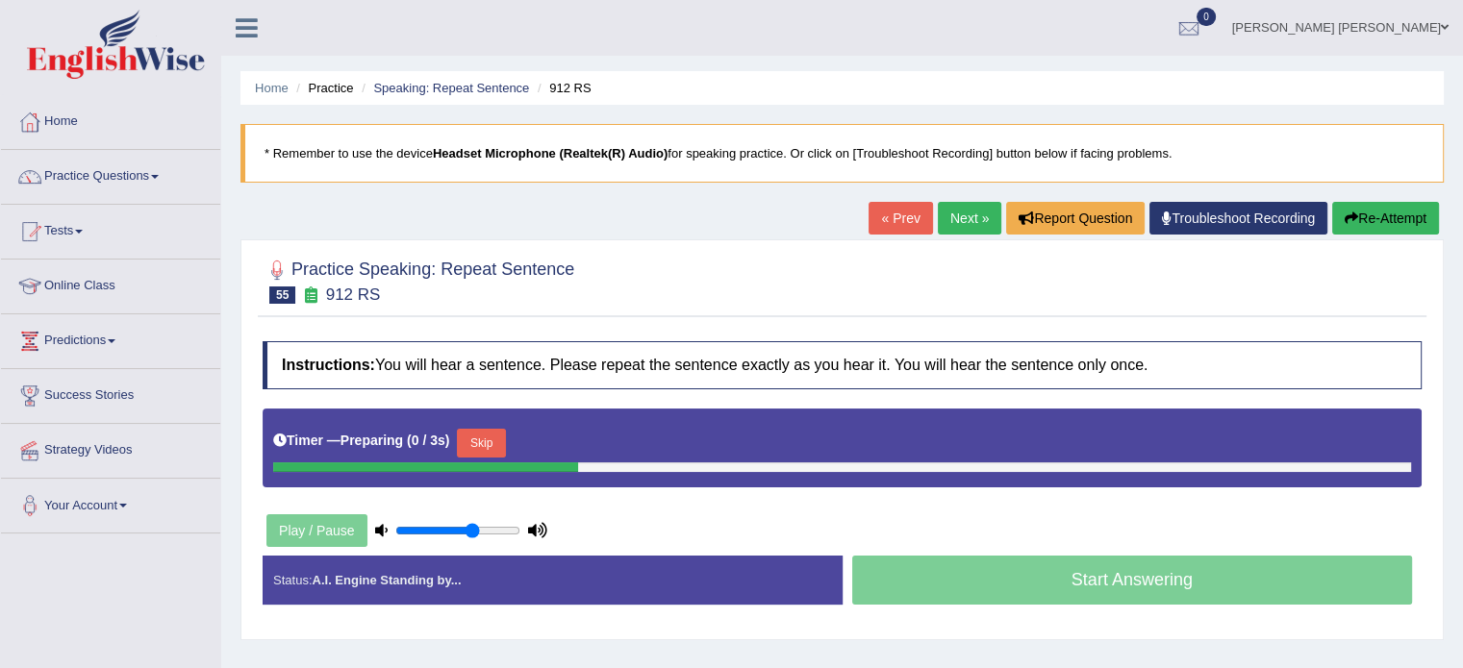
click at [485, 438] on button "Skip" at bounding box center [481, 443] width 48 height 29
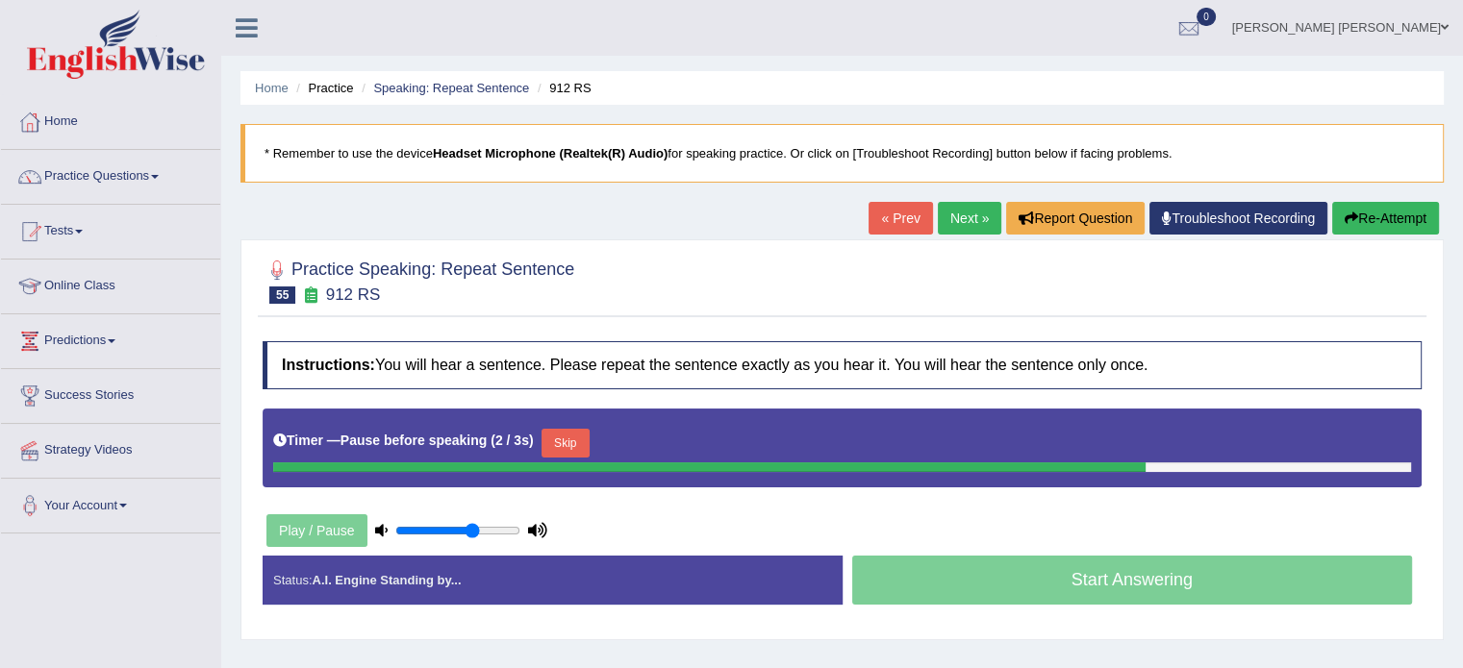
click at [577, 441] on button "Skip" at bounding box center [565, 443] width 48 height 29
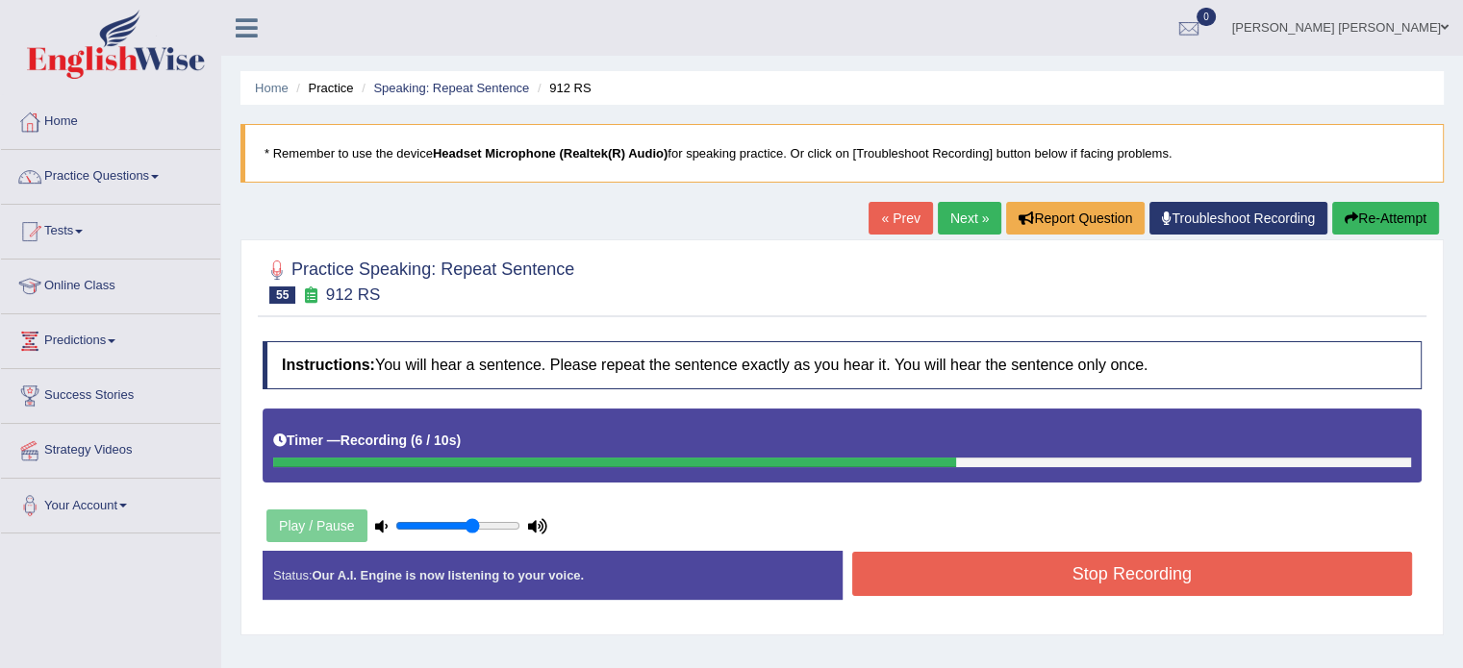
click at [922, 563] on button "Stop Recording" at bounding box center [1132, 574] width 561 height 44
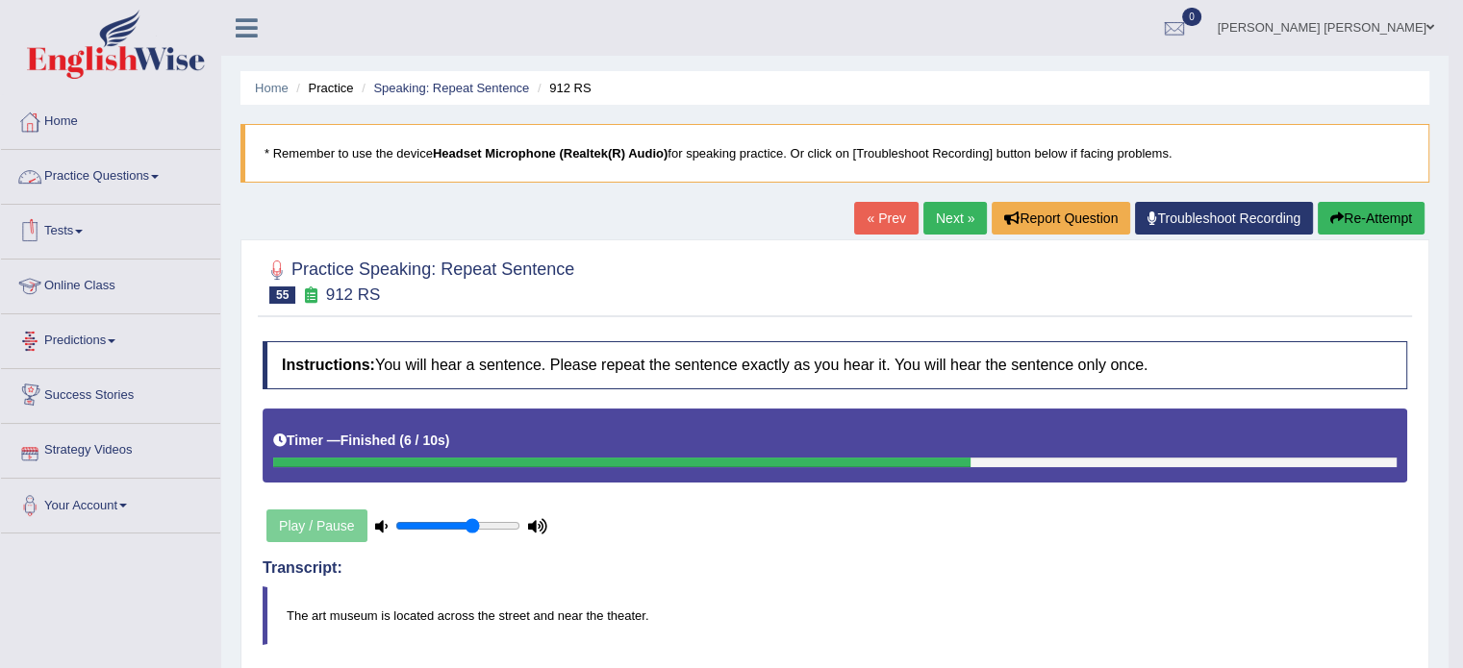
click at [125, 184] on link "Practice Questions" at bounding box center [110, 174] width 219 height 48
